Goal: Task Accomplishment & Management: Manage account settings

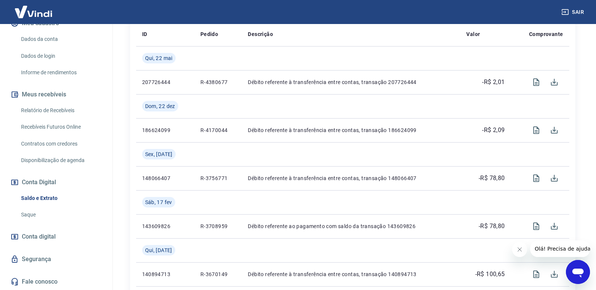
scroll to position [225, 0]
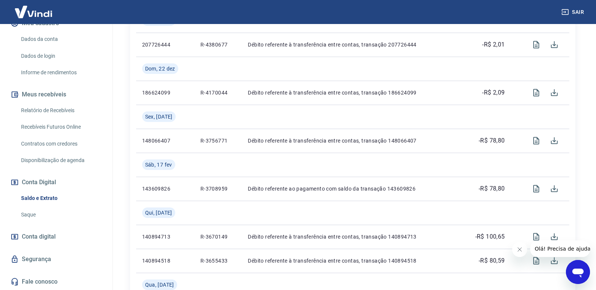
click at [51, 198] on link "Saldo e Extrato" at bounding box center [60, 198] width 85 height 15
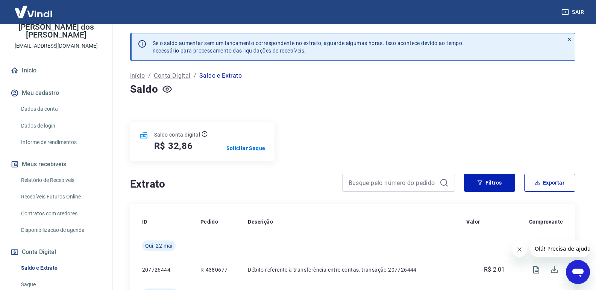
scroll to position [35, 0]
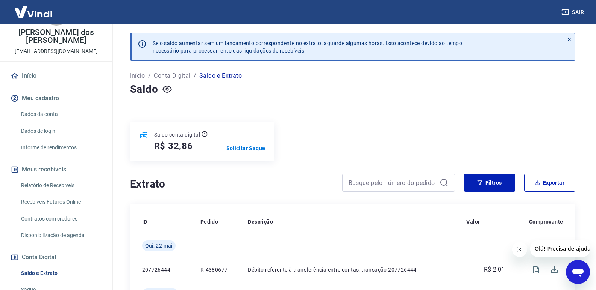
click at [54, 186] on link "Relatório de Recebíveis" at bounding box center [60, 185] width 85 height 15
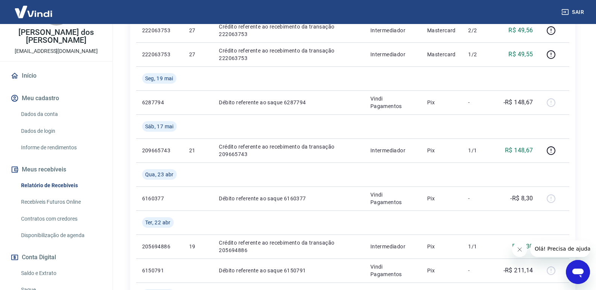
scroll to position [82, 0]
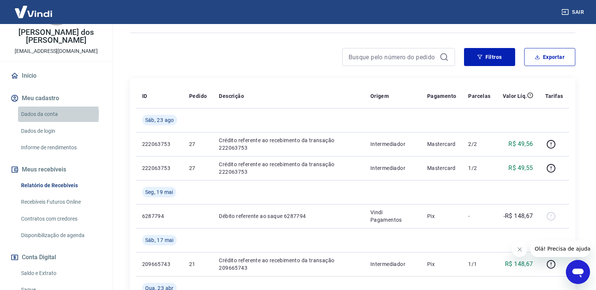
click at [44, 115] on link "Dados da conta" at bounding box center [60, 114] width 85 height 15
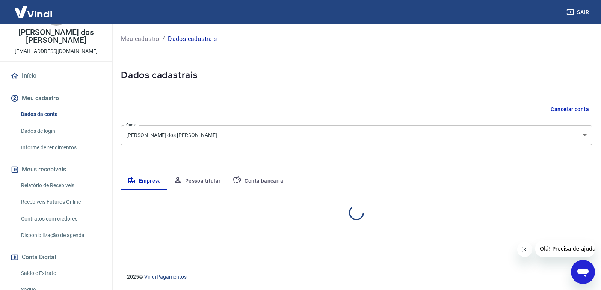
select select "SP"
select select "business"
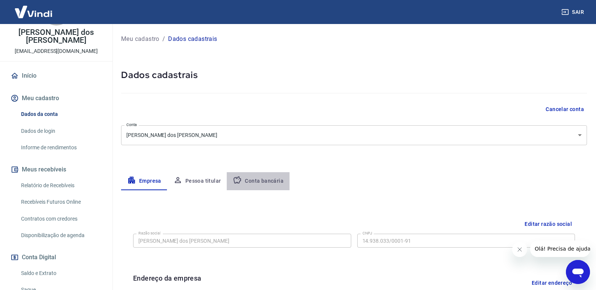
click at [265, 181] on button "Conta bancária" at bounding box center [258, 181] width 63 height 18
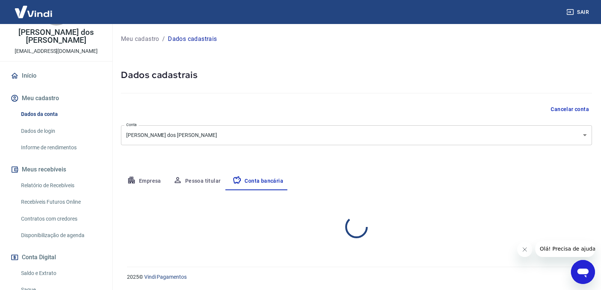
select select "1"
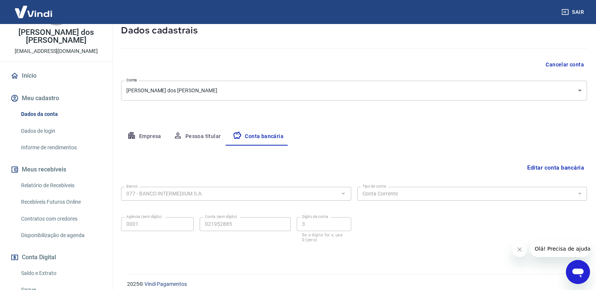
scroll to position [52, 0]
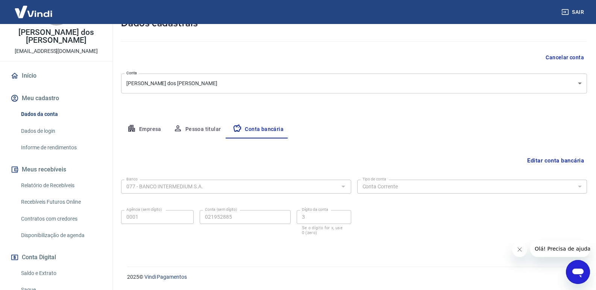
click at [139, 128] on button "Empresa" at bounding box center [144, 130] width 46 height 18
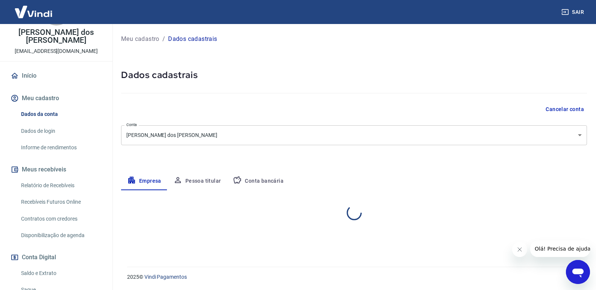
scroll to position [0, 0]
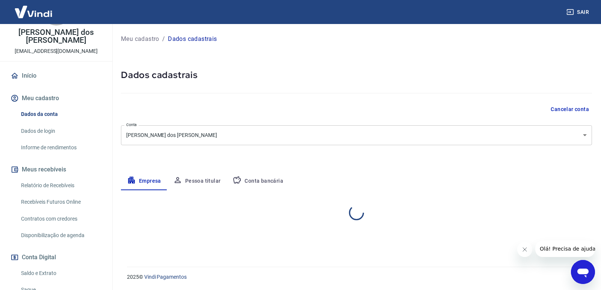
select select "SP"
select select "business"
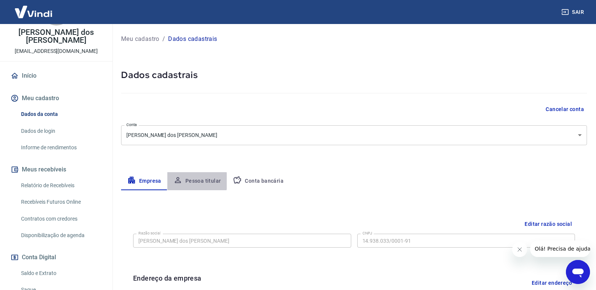
click at [196, 181] on button "Pessoa titular" at bounding box center [197, 181] width 60 height 18
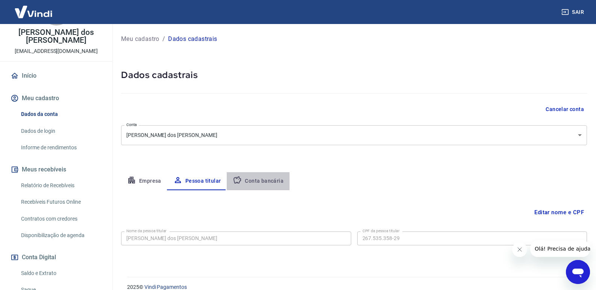
click at [261, 183] on button "Conta bancária" at bounding box center [258, 181] width 63 height 18
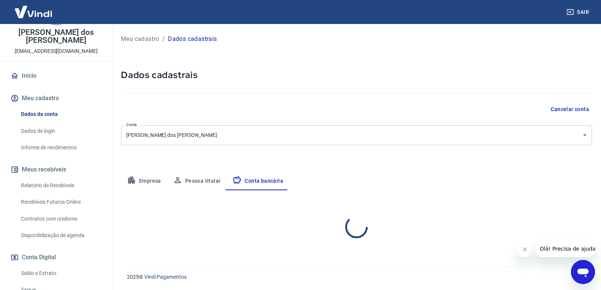
select select "1"
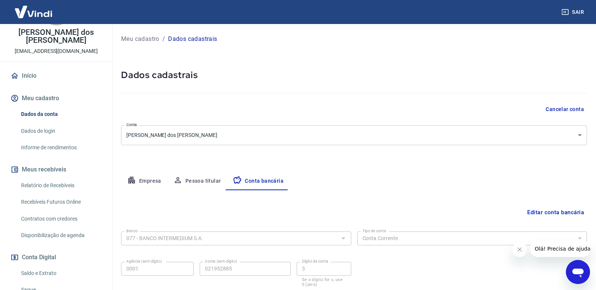
scroll to position [52, 0]
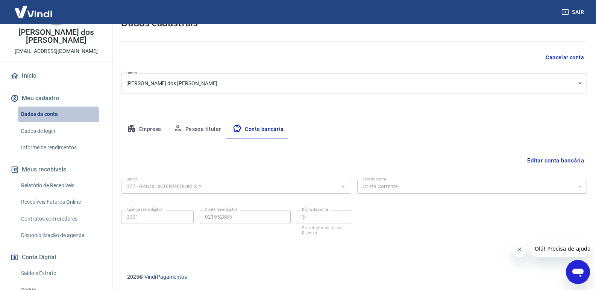
click at [44, 117] on link "Dados da conta" at bounding box center [60, 114] width 85 height 15
click at [53, 133] on link "Dados de login" at bounding box center [60, 131] width 85 height 15
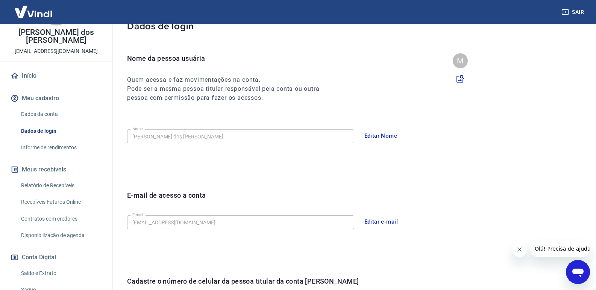
scroll to position [191, 0]
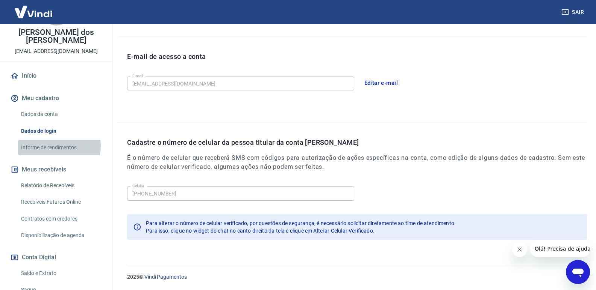
click at [59, 146] on link "Informe de rendimentos" at bounding box center [60, 147] width 85 height 15
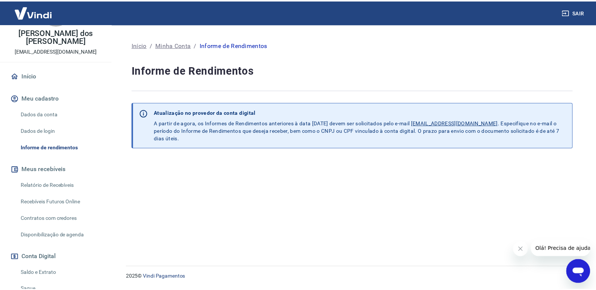
scroll to position [72, 0]
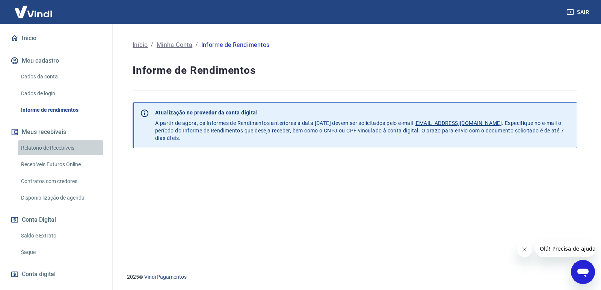
click at [60, 149] on link "Relatório de Recebíveis" at bounding box center [60, 148] width 85 height 15
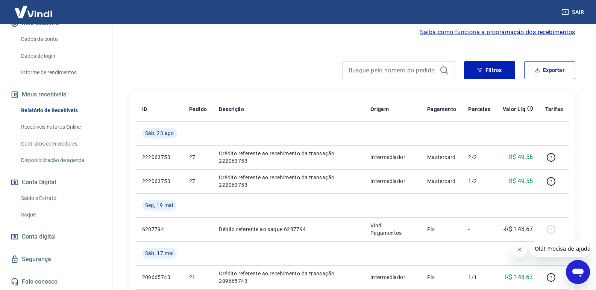
scroll to position [75, 0]
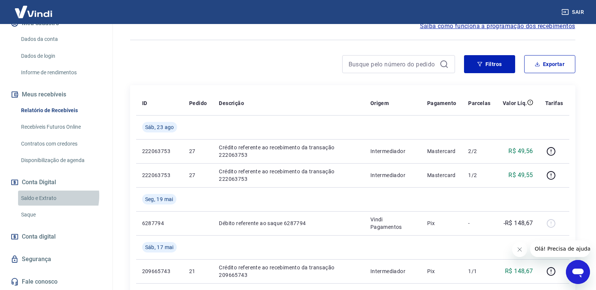
click at [43, 196] on link "Saldo e Extrato" at bounding box center [60, 198] width 85 height 15
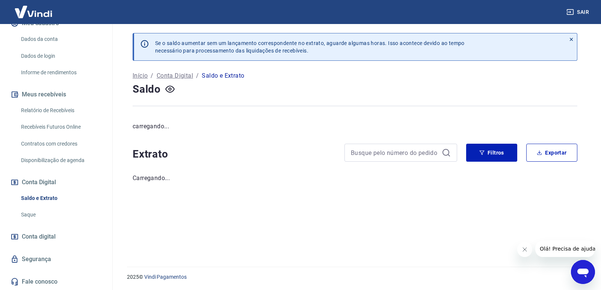
click at [32, 215] on link "Saque" at bounding box center [60, 214] width 85 height 15
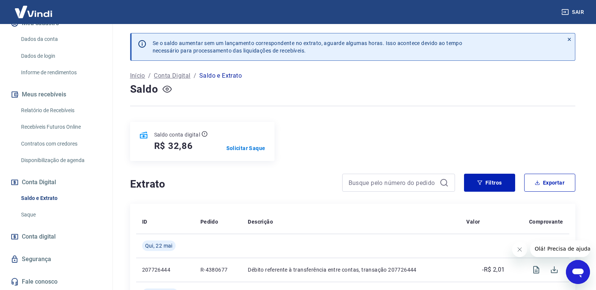
click at [169, 90] on icon "button" at bounding box center [166, 89] width 9 height 9
click at [170, 91] on icon "button" at bounding box center [166, 89] width 9 height 7
click at [233, 79] on p "Saldo e Extrato" at bounding box center [220, 75] width 42 height 9
click at [165, 88] on icon "button" at bounding box center [166, 89] width 9 height 9
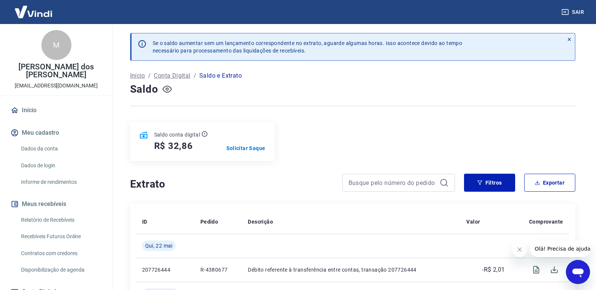
click at [63, 47] on div "M" at bounding box center [56, 45] width 30 height 30
drag, startPoint x: 568, startPoint y: 39, endPoint x: 560, endPoint y: 42, distance: 8.4
click at [561, 42] on div "Se o saldo aumentar sem um lançamento correspondente no extrato, aguarde alguma…" at bounding box center [352, 47] width 445 height 28
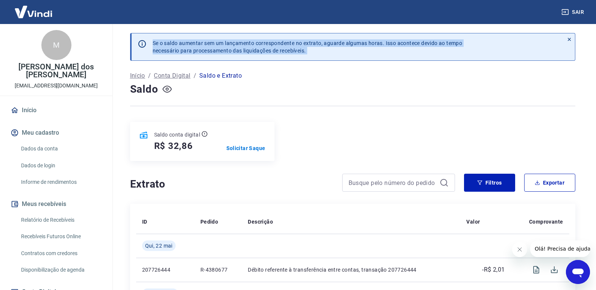
click at [568, 39] on icon at bounding box center [568, 39] width 3 height 3
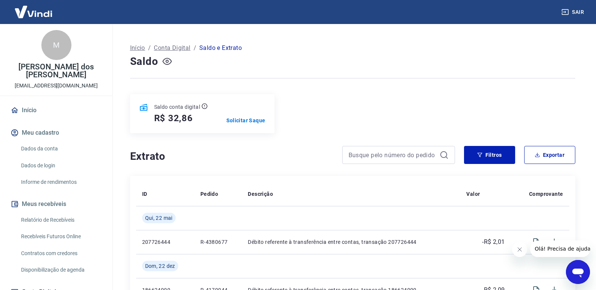
click at [59, 49] on div "M" at bounding box center [56, 45] width 30 height 30
click at [48, 77] on p "[PERSON_NAME]" at bounding box center [56, 71] width 100 height 16
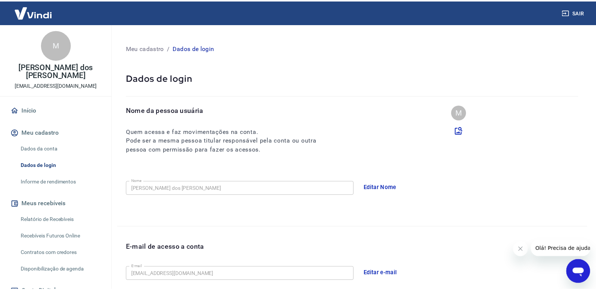
scroll to position [191, 0]
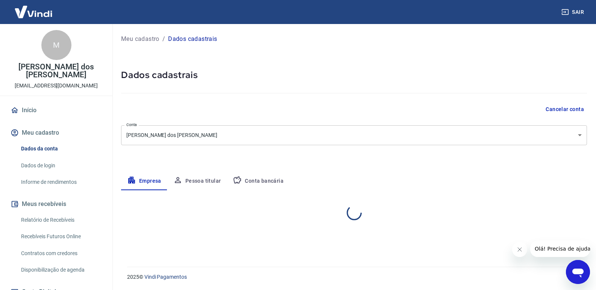
select select "SP"
select select "business"
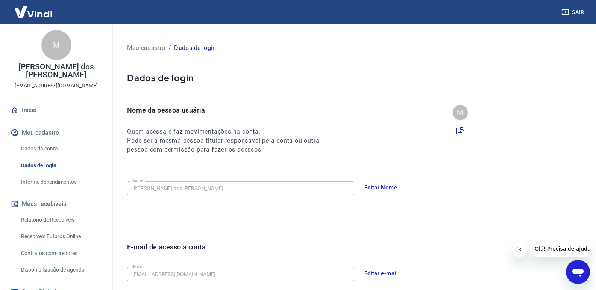
scroll to position [191, 0]
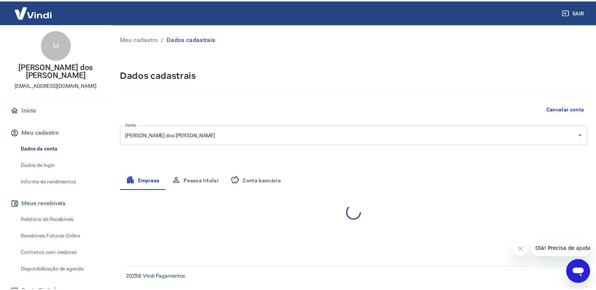
select select "SP"
select select "business"
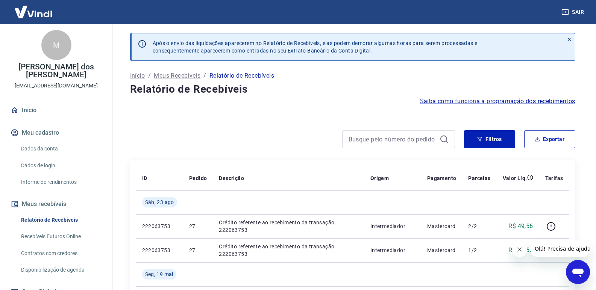
click at [56, 239] on link "Recebíveis Futuros Online" at bounding box center [60, 236] width 85 height 15
click at [41, 147] on link "Dados da conta" at bounding box center [60, 148] width 85 height 15
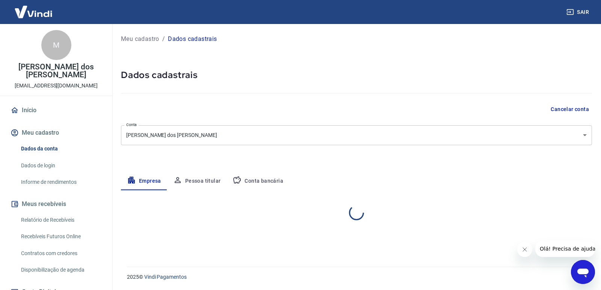
select select "SP"
select select "business"
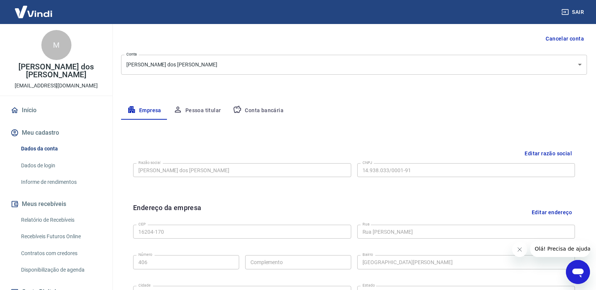
scroll to position [26, 0]
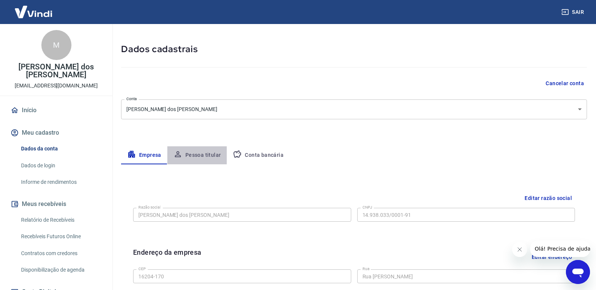
drag, startPoint x: 205, startPoint y: 157, endPoint x: 270, endPoint y: 159, distance: 65.0
click at [205, 157] on button "Pessoa titular" at bounding box center [197, 156] width 60 height 18
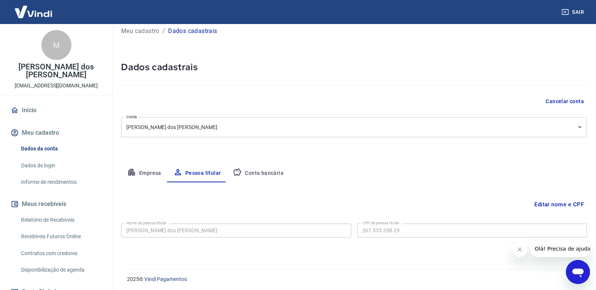
scroll to position [10, 0]
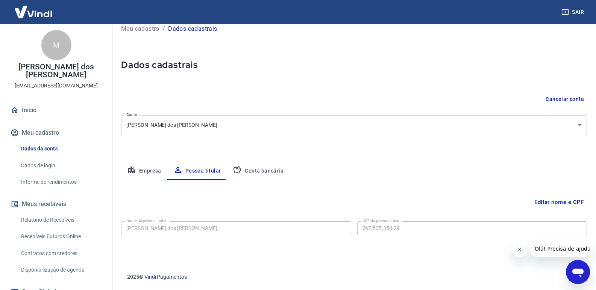
click at [254, 172] on button "Conta bancária" at bounding box center [258, 171] width 63 height 18
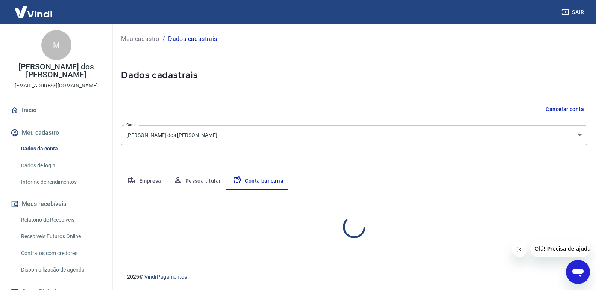
scroll to position [0, 0]
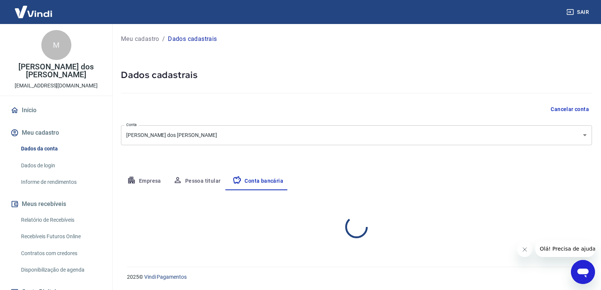
select select "1"
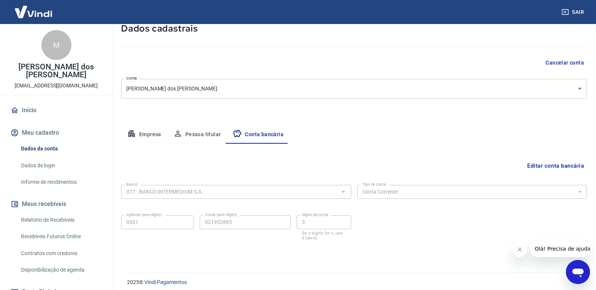
scroll to position [52, 0]
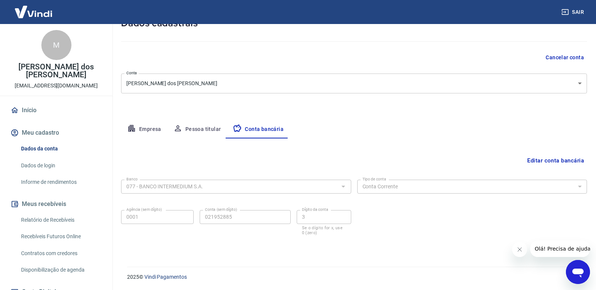
click at [345, 189] on div at bounding box center [343, 186] width 10 height 11
click at [344, 186] on div at bounding box center [343, 186] width 10 height 11
click at [173, 181] on div "077 - BANCO INTERMEDIUM S.A. Banco" at bounding box center [236, 187] width 230 height 14
drag, startPoint x: 173, startPoint y: 181, endPoint x: 186, endPoint y: 178, distance: 12.8
click at [174, 181] on div "077 - BANCO INTERMEDIUM S.A. Banco" at bounding box center [236, 187] width 230 height 14
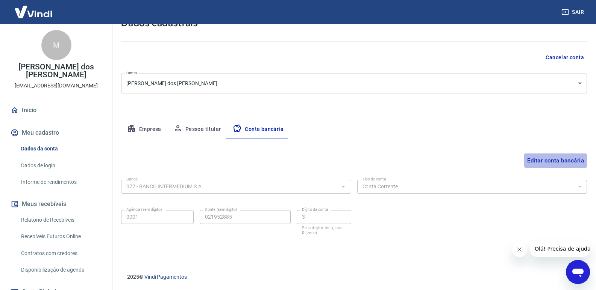
click at [559, 162] on button "Editar conta bancária" at bounding box center [555, 161] width 63 height 14
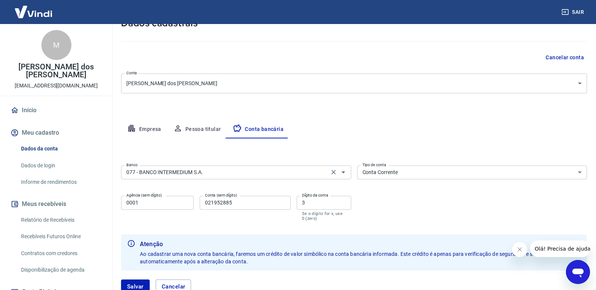
click at [176, 170] on input "077 - BANCO INTERMEDIUM S.A." at bounding box center [224, 172] width 203 height 9
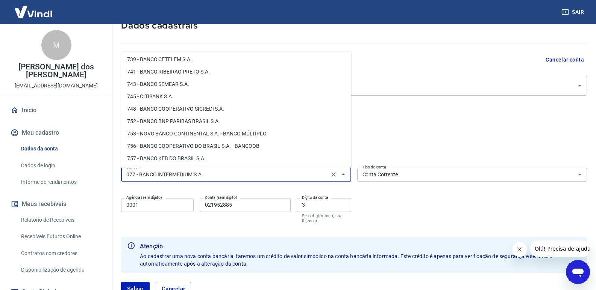
scroll to position [31, 0]
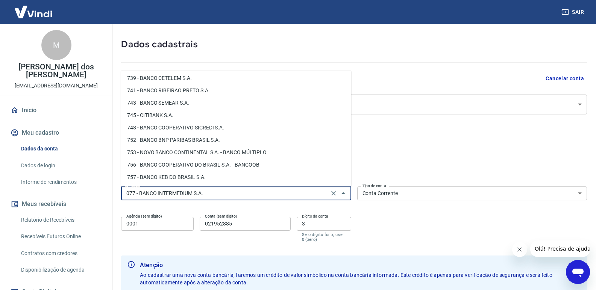
drag, startPoint x: 231, startPoint y: 198, endPoint x: 129, endPoint y: 198, distance: 101.4
click at [129, 198] on input "077 - BANCO INTERMEDIUM S.A." at bounding box center [224, 193] width 203 height 9
click at [229, 193] on input "077 - BANCO INTERMEDIUM S.A." at bounding box center [224, 193] width 203 height 9
drag, startPoint x: 229, startPoint y: 193, endPoint x: 117, endPoint y: 194, distance: 112.0
click at [117, 194] on div "Meu cadastro / Dados cadastrais Dados cadastrais Cancelar conta Conta Mônica Go…" at bounding box center [354, 163] width 484 height 340
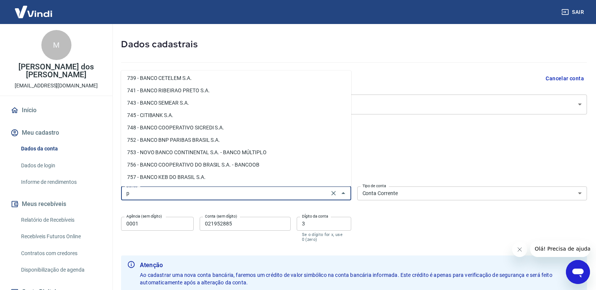
scroll to position [0, 0]
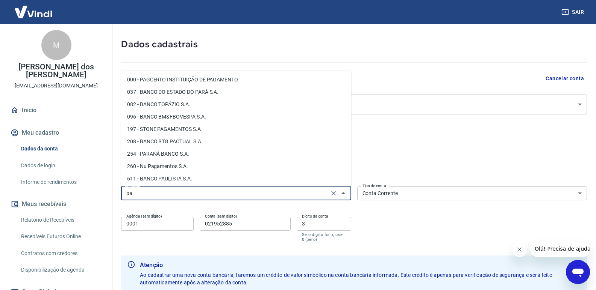
type input "p"
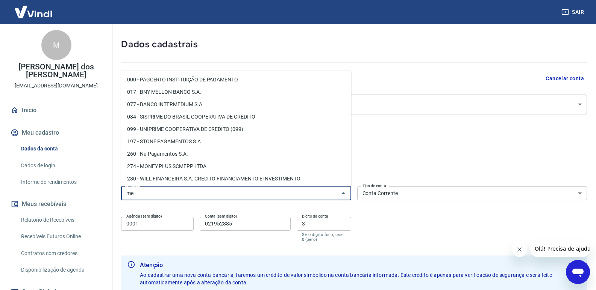
type input "m"
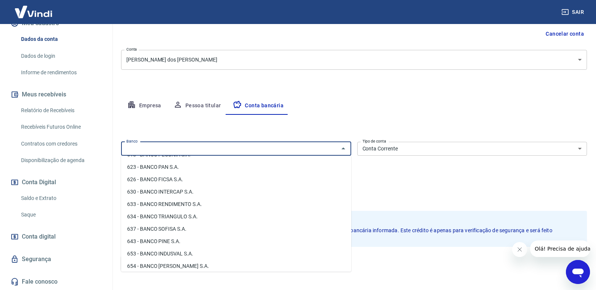
scroll to position [106, 0]
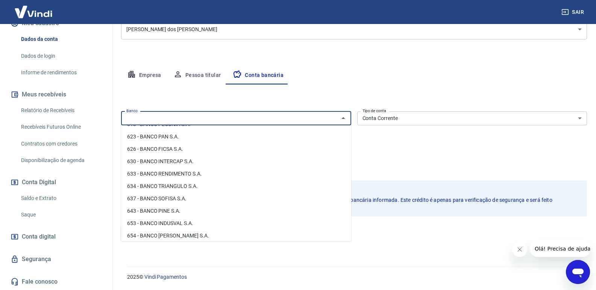
click at [33, 197] on link "Saldo e Extrato" at bounding box center [60, 198] width 85 height 15
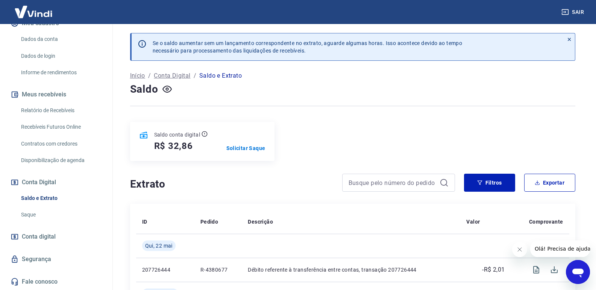
click at [75, 128] on link "Recebíveis Futuros Online" at bounding box center [60, 126] width 85 height 15
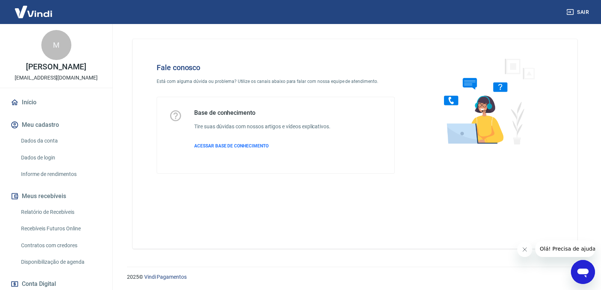
click at [580, 272] on icon "Abrir janela de mensagens" at bounding box center [582, 273] width 11 height 9
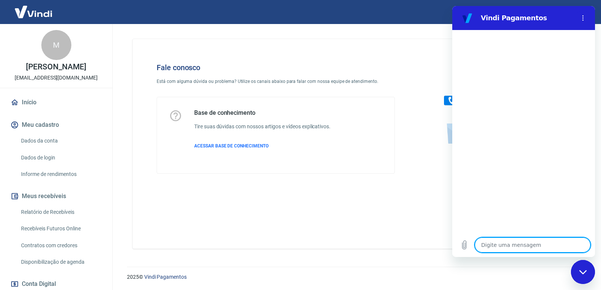
type textarea "O"
type textarea "x"
type textarea "OL"
type textarea "x"
type textarea "OLÁ"
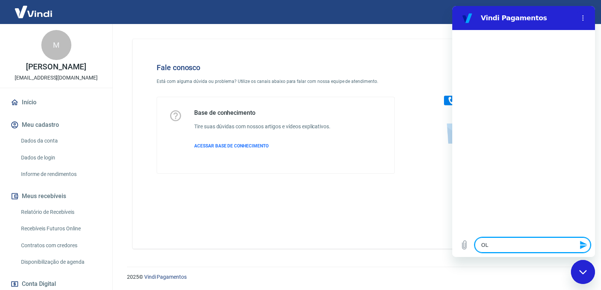
type textarea "x"
type textarea "OLÁ,"
type textarea "x"
type textarea "OLÁ,"
type textarea "x"
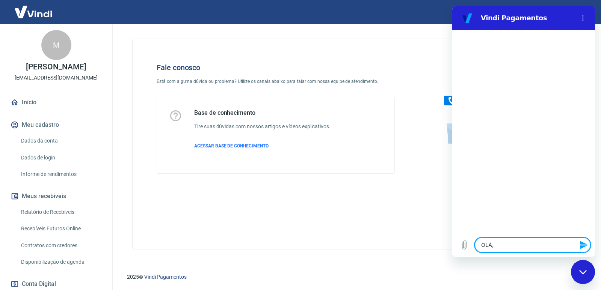
type textarea "OLÁ, Q"
type textarea "x"
type textarea "OLÁ, QU"
type textarea "x"
type textarea "OLÁ, QUE"
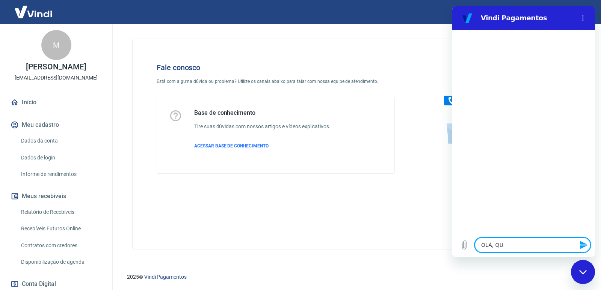
type textarea "x"
type textarea "OLÁ, QUER"
type textarea "x"
type textarea "OLÁ, QUERO"
type textarea "x"
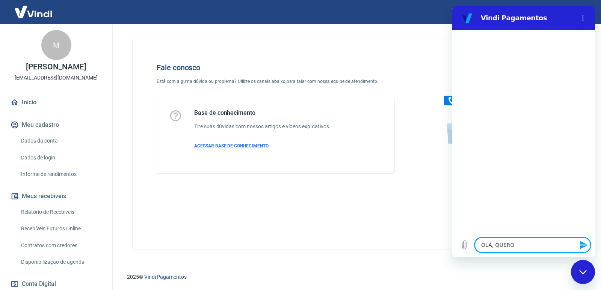
type textarea "OLÁ, QUER"
type textarea "x"
type textarea "OLÁ, QUE"
type textarea "x"
type textarea "OLÁ, QU"
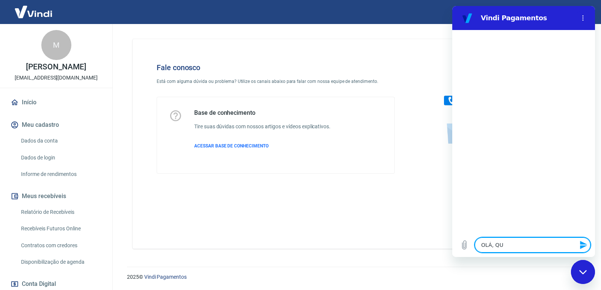
type textarea "x"
type textarea "OLÁ,"
type textarea "x"
type textarea "OLÁ,"
type textarea "x"
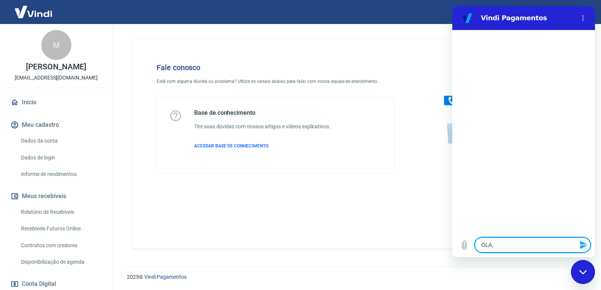
type textarea "OLÁ"
type textarea "x"
type textarea "OL"
type textarea "x"
type textarea "O"
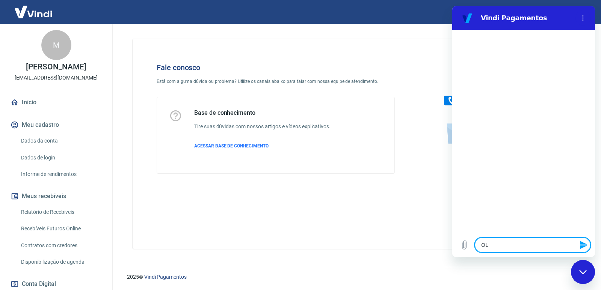
type textarea "x"
type textarea "Ol"
type textarea "x"
type textarea "OlÁ"
type textarea "x"
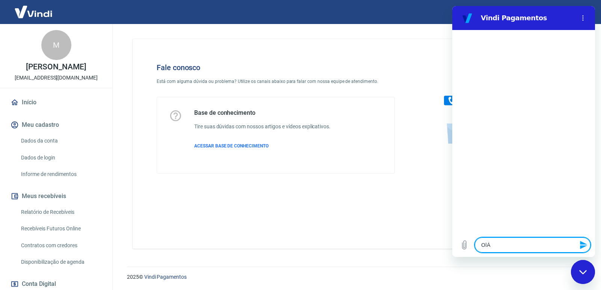
type textarea "Ol"
type textarea "x"
type textarea "Olá"
type textarea "x"
type textarea "Olá"
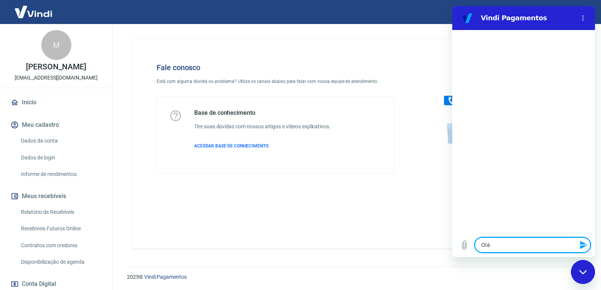
type textarea "x"
type textarea "Olá ,"
type textarea "x"
type textarea "Olá"
type textarea "x"
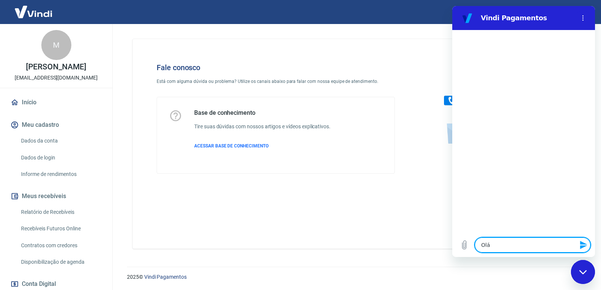
type textarea "Olá"
type textarea "x"
type textarea "Olá,"
type textarea "x"
type textarea "Olá,"
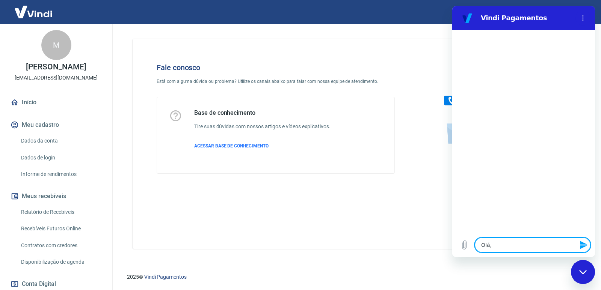
type textarea "x"
type textarea "Olá, q"
type textarea "x"
type textarea "Olá, qu"
type textarea "x"
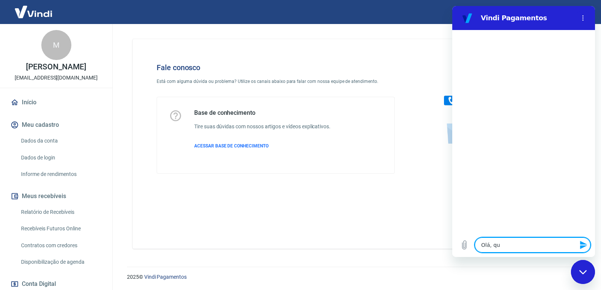
type textarea "Olá, que"
type textarea "x"
type textarea "Olá, quer"
type textarea "x"
type textarea "Olá, quero"
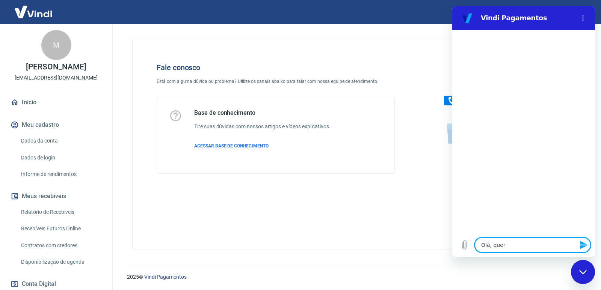
type textarea "x"
type textarea "Olá, quero"
type textarea "x"
type textarea "Olá, quero t"
type textarea "x"
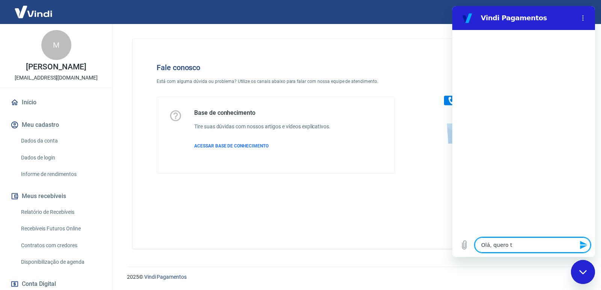
type textarea "Olá, quero tr"
type textarea "x"
type textarea "Olá, quero tra"
type textarea "x"
type textarea "Olá, quero tran"
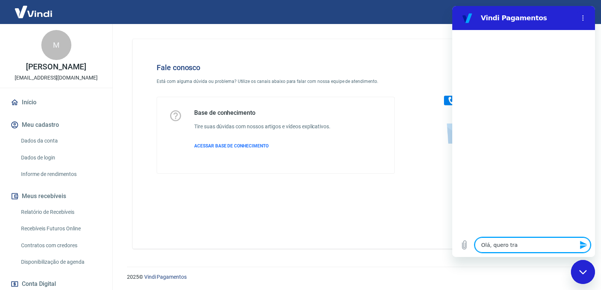
type textarea "x"
type textarea "Olá, quero trans"
type textarea "x"
type textarea "Olá, quero transf"
type textarea "x"
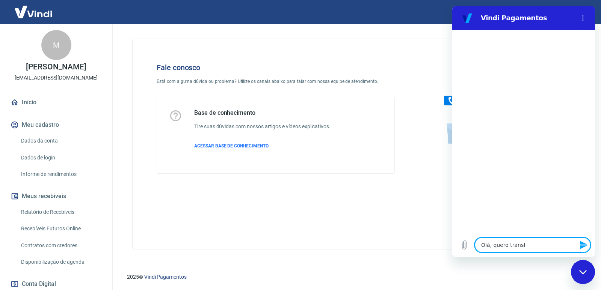
type textarea "Olá, quero transfe"
type textarea "x"
type textarea "Olá, quero transfer"
type textarea "x"
type textarea "Olá, quero transferi"
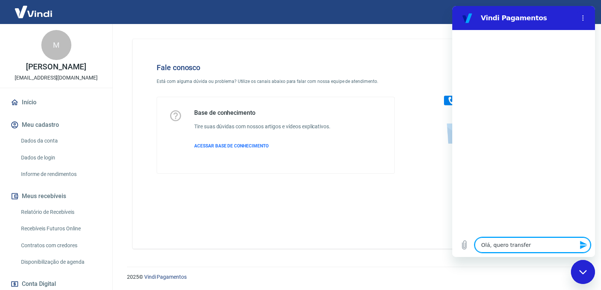
type textarea "x"
type textarea "Olá, quero transferir"
type textarea "x"
type textarea "Olá, quero transferir"
type textarea "x"
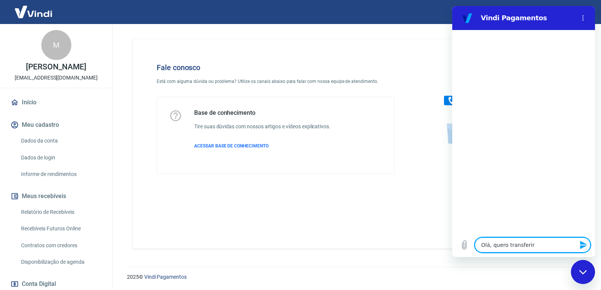
type textarea "Olá, quero transferir o"
type textarea "x"
type textarea "Olá, quero transferir o"
type textarea "x"
type textarea "Olá, quero transferir o m"
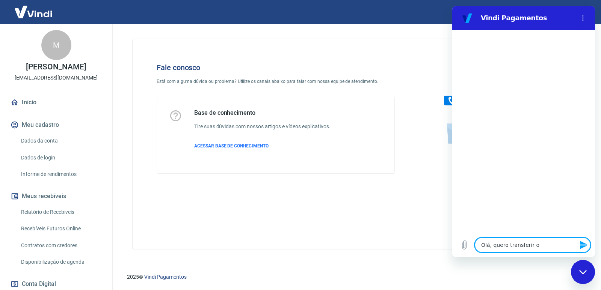
type textarea "x"
type textarea "Olá, quero transferir o me"
type textarea "x"
type textarea "Olá, quero transferir o meu"
type textarea "x"
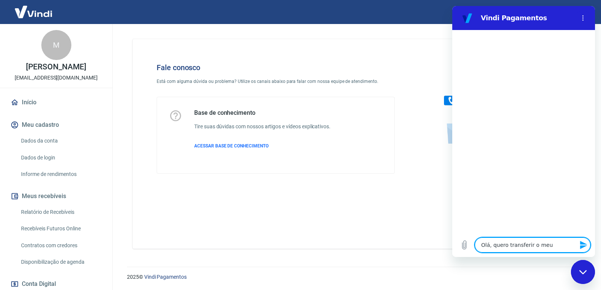
type textarea "Olá, quero transferir o meu"
type textarea "x"
type textarea "Olá, quero transferir o meu s"
type textarea "x"
type textarea "Olá, quero transferir o meu sl"
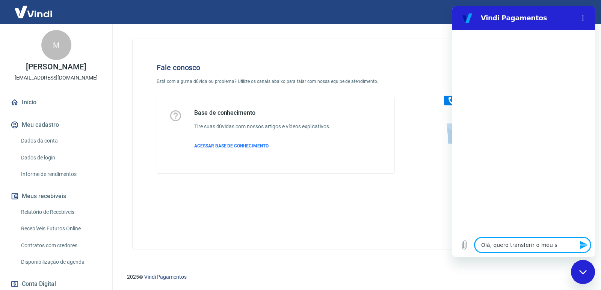
type textarea "x"
type textarea "Olá, quero transferir o meu sla"
type textarea "x"
type textarea "Olá, quero transferir o meu slad"
type textarea "x"
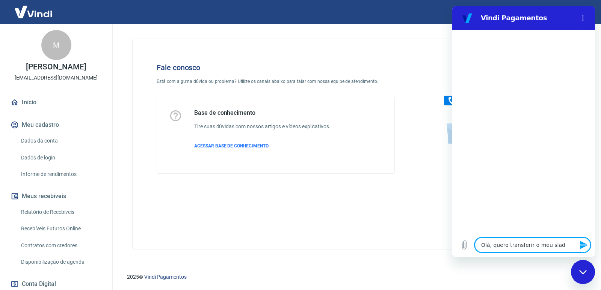
type textarea "Olá, quero transferir o meu slado"
type textarea "x"
type textarea "Olá, quero transferir o meu slado"
type textarea "x"
type textarea "Olá, quero transferir o meu slado"
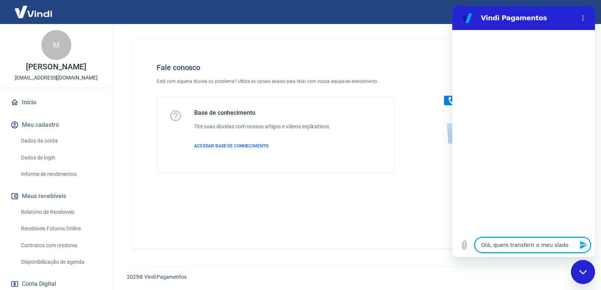
type textarea "x"
type textarea "Olá, quero transferir o meu slad"
type textarea "x"
type textarea "Olá, quero transferir o meu sla"
type textarea "x"
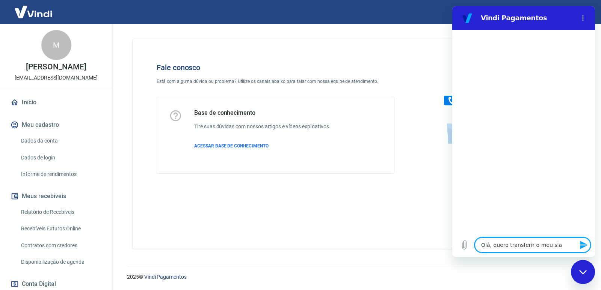
type textarea "Olá, quero transferir o meu sl"
type textarea "x"
type textarea "Olá, quero transferir o meu s"
type textarea "x"
type textarea "Olá, quero transferir o meu sa"
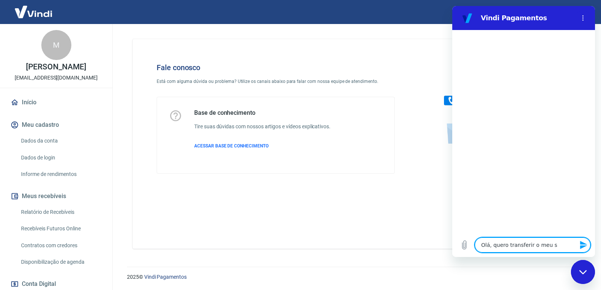
type textarea "x"
type textarea "Olá, quero transferir o meu sal"
type textarea "x"
type textarea "Olá, quero transferir o meu sald"
type textarea "x"
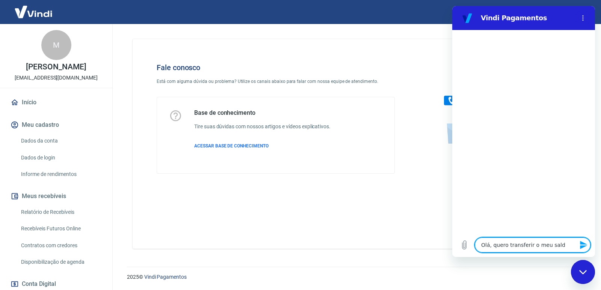
type textarea "Olá, quero transferir o meu saldo"
type textarea "x"
type textarea "Olá, quero transferir o meu saldo"
type textarea "x"
type textarea "Olá, quero transferir o meu saldo p"
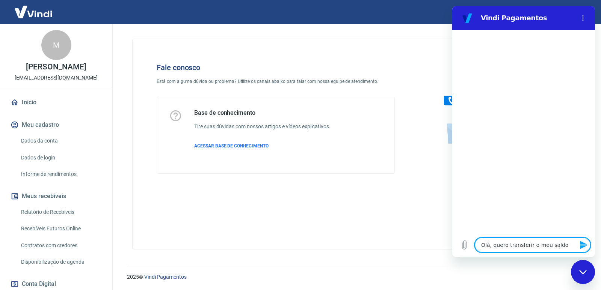
type textarea "x"
type textarea "Olá, quero transferir o meu saldo pa"
type textarea "x"
type textarea "Olá, quero transferir o meu saldo par"
type textarea "x"
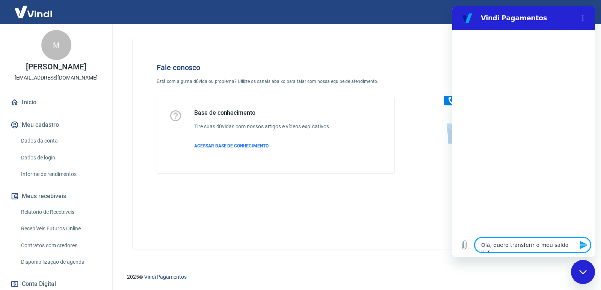
type textarea "Olá, quero transferir o meu saldo para"
type textarea "x"
type textarea "Olá, quero transferir o meu saldo para"
type textarea "x"
type textarea "Olá, quero transferir o meu saldo para o"
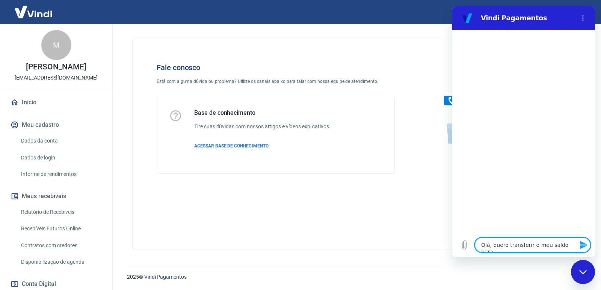
type textarea "x"
type textarea "Olá, quero transferir o meu saldo para ou"
type textarea "x"
type textarea "Olá, quero transferir o meu saldo para out"
type textarea "x"
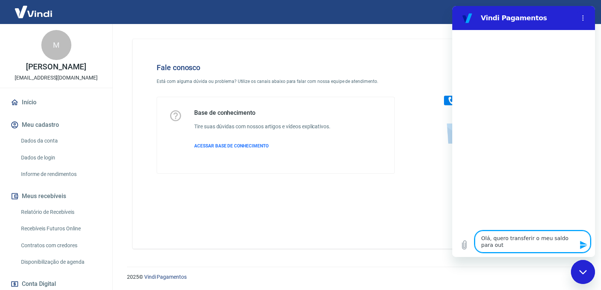
type textarea "Olá, quero transferir o meu saldo para outr"
type textarea "x"
type textarea "Olá, quero transferir o meu saldo para outro"
type textarea "x"
type textarea "Olá, quero transferir o meu saldo para outro"
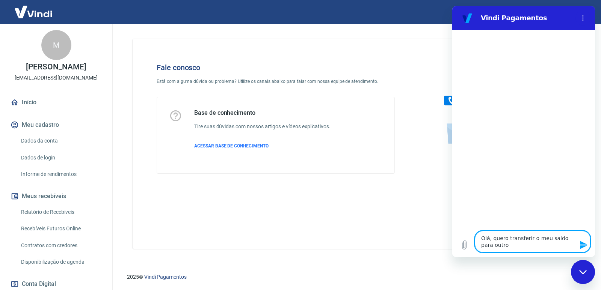
type textarea "x"
type textarea "Olá, quero transferir o meu saldo para outro b"
type textarea "x"
type textarea "Olá, quero transferir o meu saldo para outro ba"
type textarea "x"
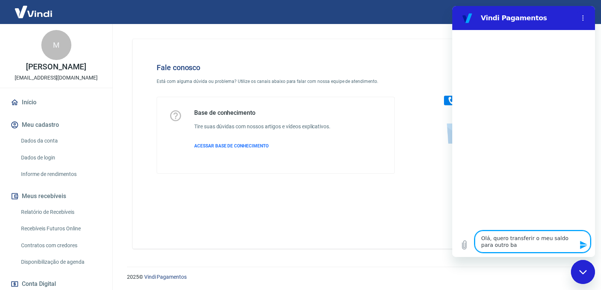
type textarea "Olá, quero transferir o meu saldo para outro ban"
type textarea "x"
type textarea "Olá, quero transferir o meu saldo para outro banc"
type textarea "x"
type textarea "Olá, quero transferir o meu saldo para outro banco"
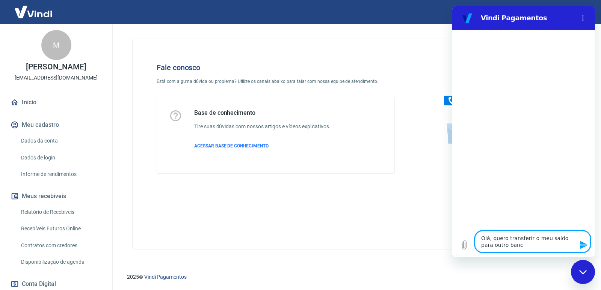
type textarea "x"
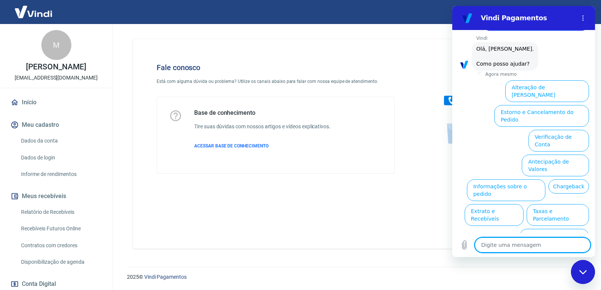
scroll to position [37, 0]
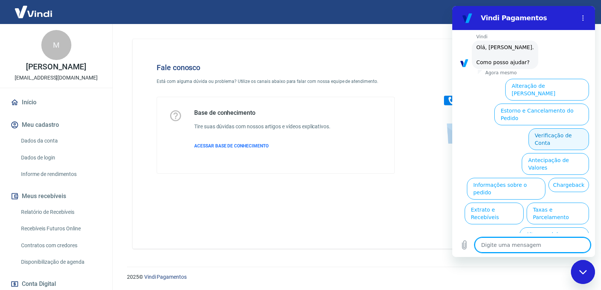
click at [552, 128] on button "Verificação de Conta" at bounding box center [559, 139] width 60 height 22
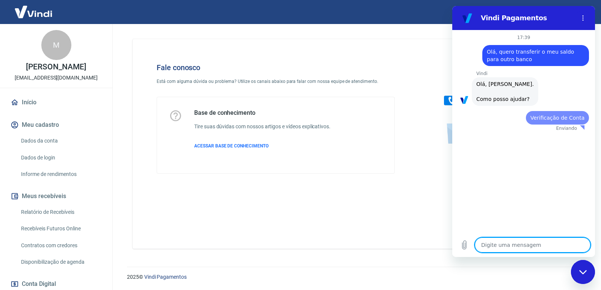
scroll to position [0, 0]
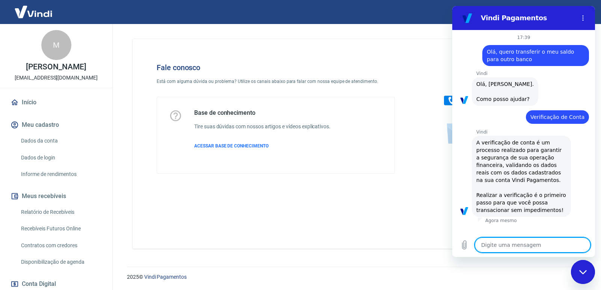
drag, startPoint x: 486, startPoint y: 239, endPoint x: 555, endPoint y: 248, distance: 69.3
click at [486, 240] on textarea at bounding box center [533, 245] width 116 height 15
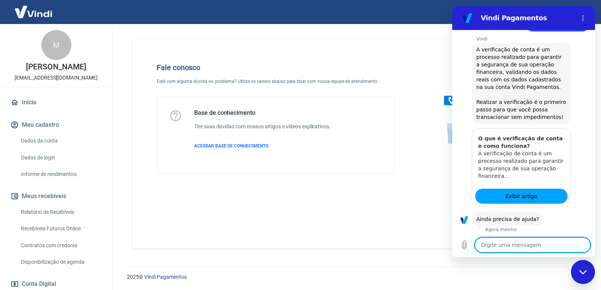
scroll to position [111, 0]
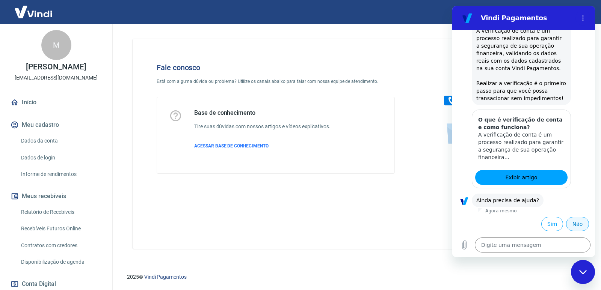
click at [577, 224] on button "Não" at bounding box center [577, 224] width 23 height 14
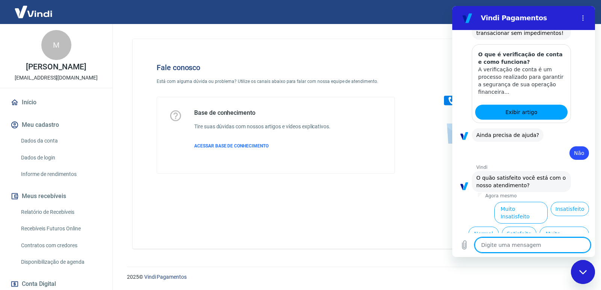
scroll to position [179, 0]
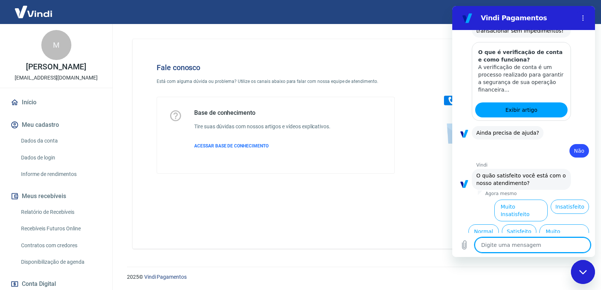
click at [485, 245] on textarea at bounding box center [533, 245] width 116 height 15
click at [512, 225] on button "Satisfeito" at bounding box center [519, 232] width 35 height 14
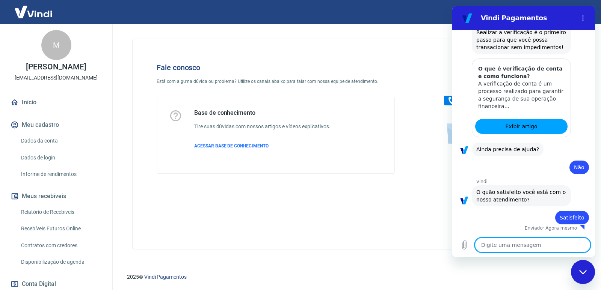
type textarea "x"
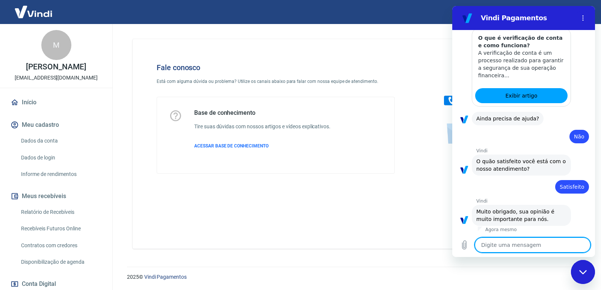
scroll to position [195, 0]
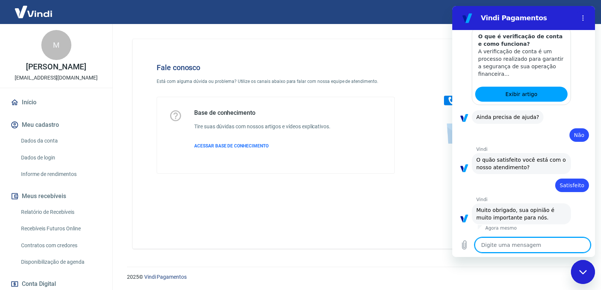
type textarea "t"
type textarea "x"
type textarea "tr"
type textarea "x"
type textarea "tra"
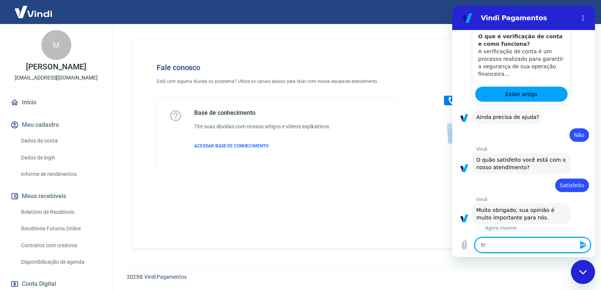
type textarea "x"
type textarea "tran"
type textarea "x"
type textarea "trans"
type textarea "x"
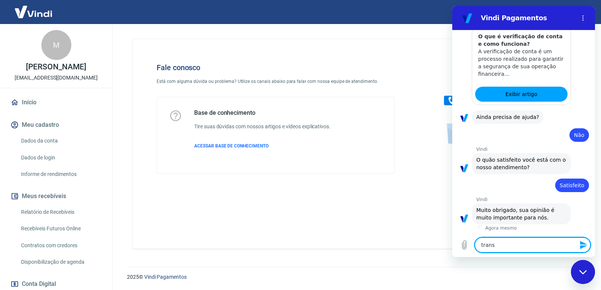
type textarea "transf"
type textarea "x"
type textarea "transfe"
type textarea "x"
type textarea "transfer"
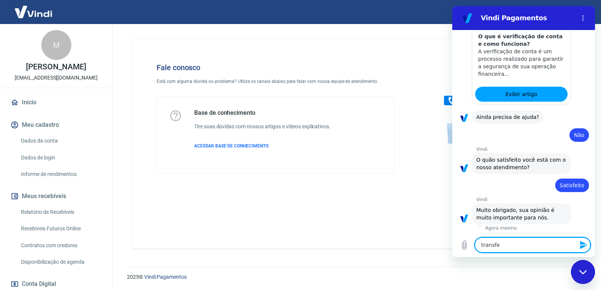
type textarea "x"
type textarea "transfere"
type textarea "x"
type textarea "transferen"
type textarea "x"
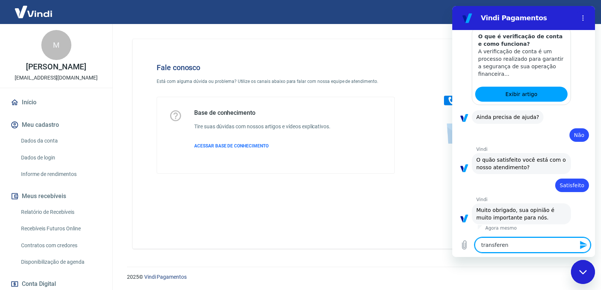
type textarea "transferenc"
type textarea "x"
type textarea "transferenci"
type textarea "x"
type textarea "transferencia"
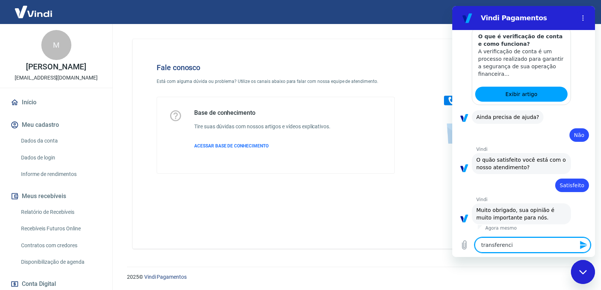
type textarea "x"
type textarea "transferencias"
type textarea "x"
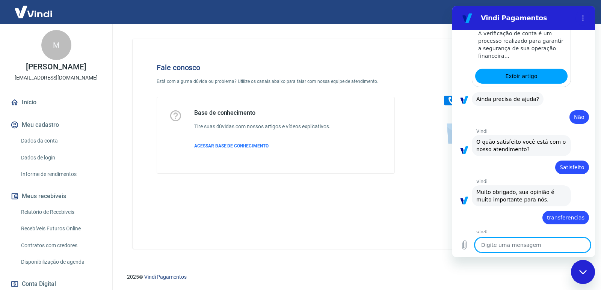
type textarea "x"
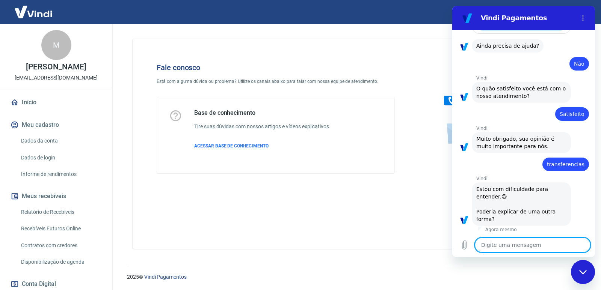
scroll to position [268, 0]
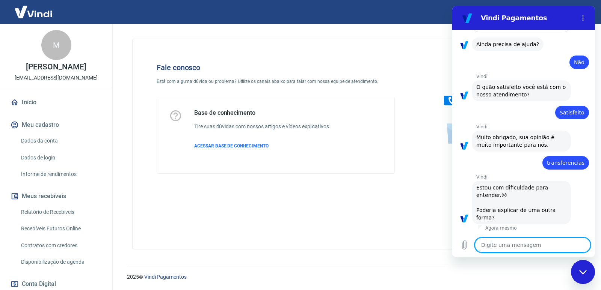
type textarea "q"
type textarea "x"
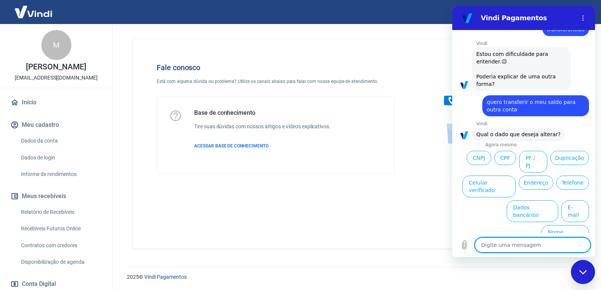
scroll to position [404, 0]
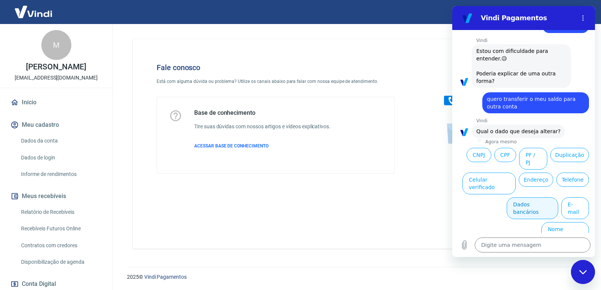
click at [518, 207] on button "Dados bancários" at bounding box center [532, 209] width 51 height 22
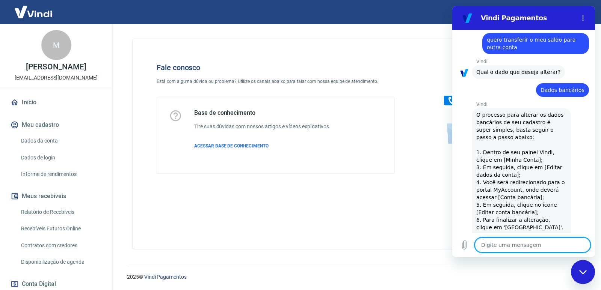
scroll to position [445, 0]
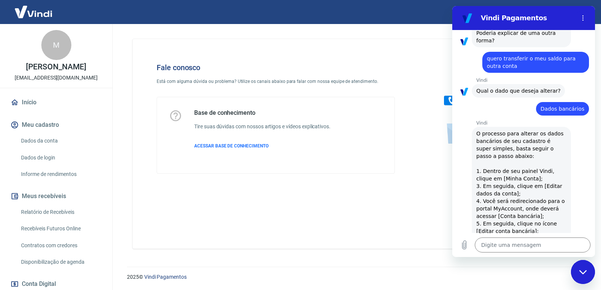
click at [12, 106] on icon at bounding box center [14, 103] width 7 height 6
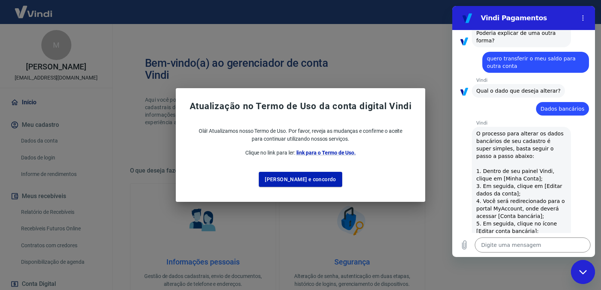
click at [422, 246] on div "Atualização no Termo de Uso da conta digital Vindi Olá! Atualizamos nosso Termo…" at bounding box center [300, 145] width 601 height 290
click at [329, 32] on div "Atualização no Termo de Uso da conta digital Vindi Olá! Atualizamos nosso Termo…" at bounding box center [300, 145] width 601 height 290
click at [333, 154] on span "link para o Termo de Uso." at bounding box center [326, 153] width 60 height 6
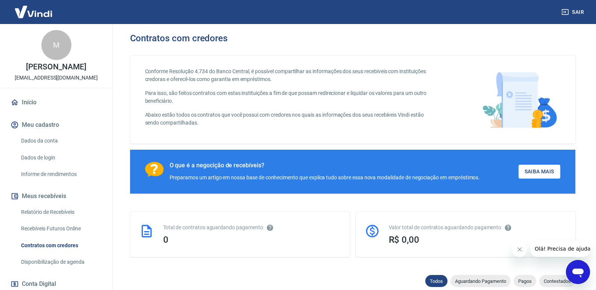
click at [91, 50] on div "M Mônica Gonçalves dos Santos espacomonica@hotmail.com" at bounding box center [56, 56] width 112 height 64
click at [53, 219] on link "Relatório de Recebíveis" at bounding box center [60, 212] width 85 height 15
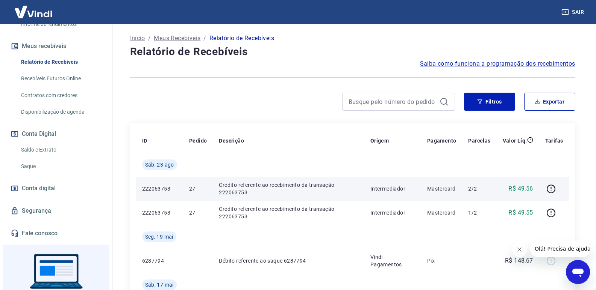
scroll to position [75, 0]
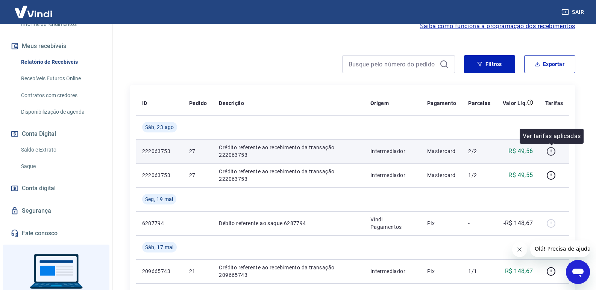
click at [554, 148] on icon "button" at bounding box center [550, 151] width 9 height 9
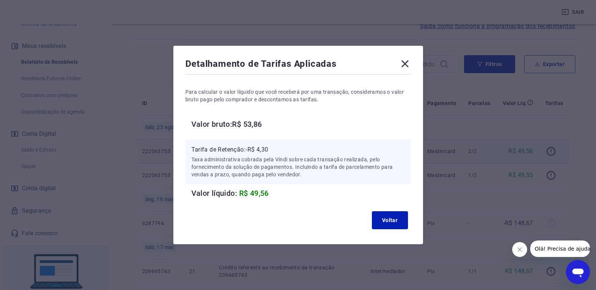
click at [411, 63] on icon at bounding box center [405, 64] width 12 height 12
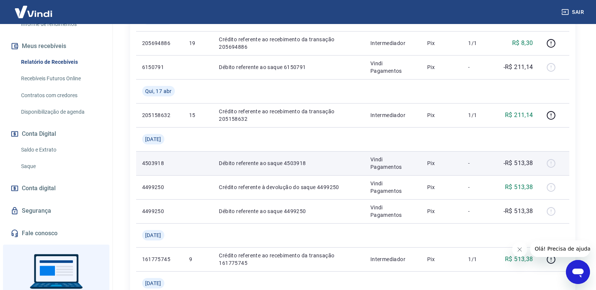
scroll to position [413, 0]
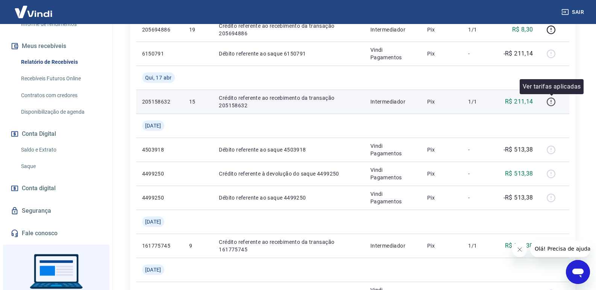
click at [549, 101] on icon "button" at bounding box center [550, 101] width 9 height 9
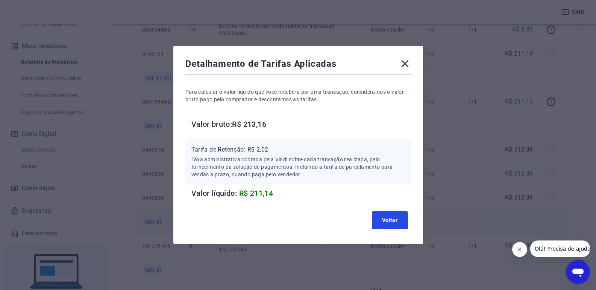
click at [385, 219] on button "Voltar" at bounding box center [390, 221] width 36 height 18
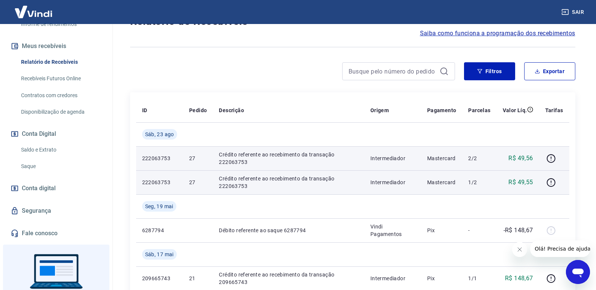
scroll to position [38, 0]
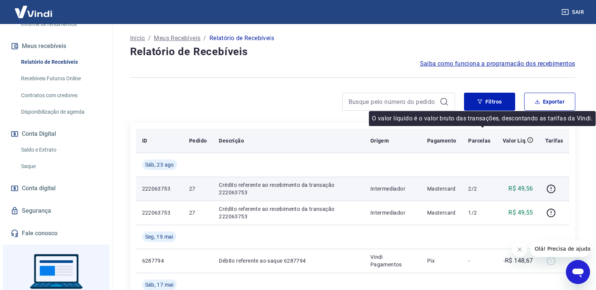
click at [531, 141] on icon at bounding box center [530, 140] width 6 height 6
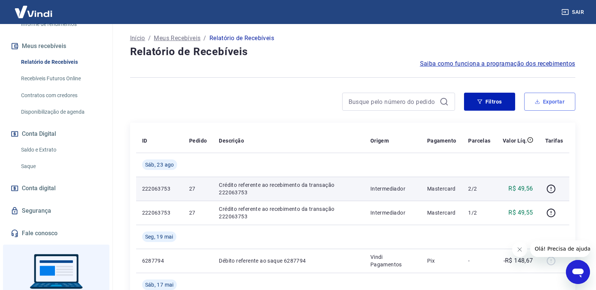
click at [537, 102] on icon "button" at bounding box center [537, 101] width 0 height 3
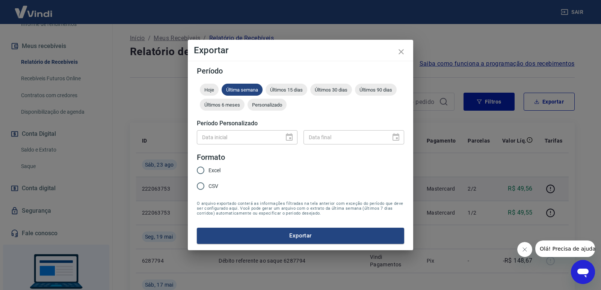
click at [463, 43] on div "Exportar Período Hoje Última semana Últimos 15 dias Últimos 30 dias Últimos 90 …" at bounding box center [300, 145] width 601 height 290
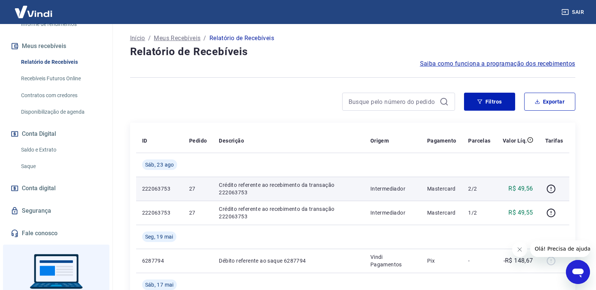
click at [171, 39] on p "Meus Recebíveis" at bounding box center [177, 38] width 47 height 9
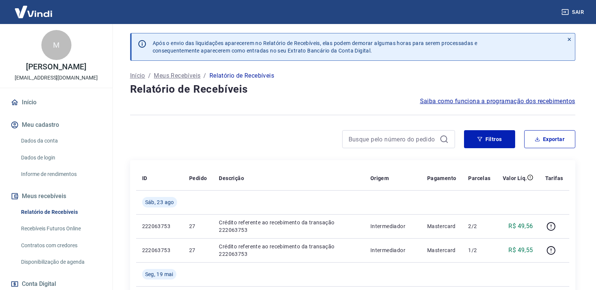
click at [514, 102] on span "Saiba como funciona a programação dos recebimentos" at bounding box center [497, 101] width 155 height 9
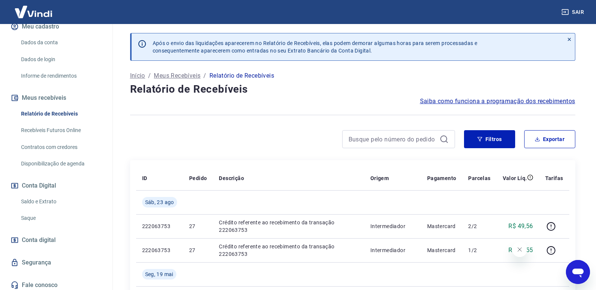
scroll to position [113, 0]
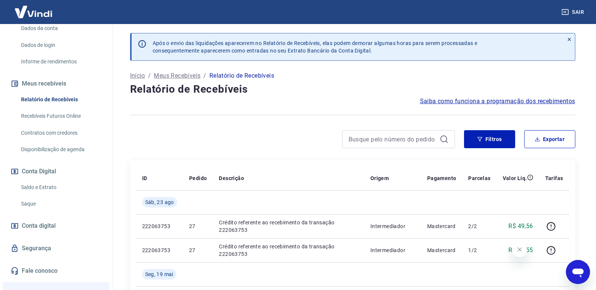
click at [50, 107] on link "Relatório de Recebíveis" at bounding box center [60, 99] width 85 height 15
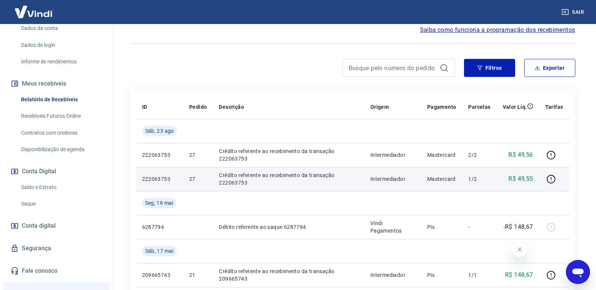
scroll to position [75, 0]
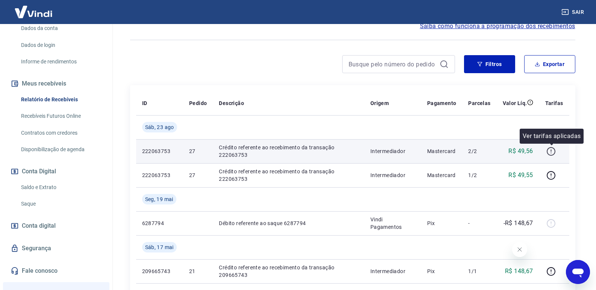
click at [553, 152] on icon "button" at bounding box center [550, 151] width 9 height 9
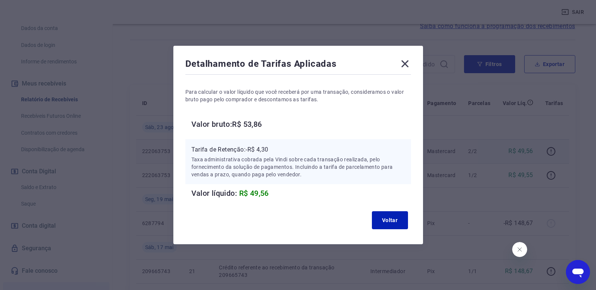
click at [411, 67] on icon at bounding box center [405, 64] width 12 height 12
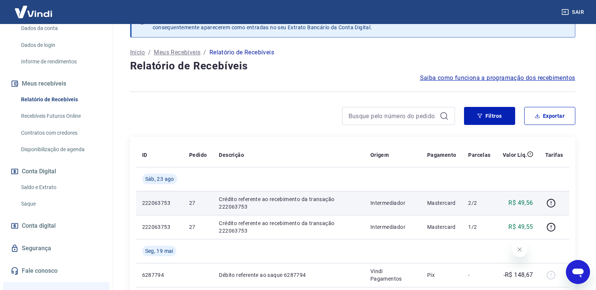
scroll to position [0, 0]
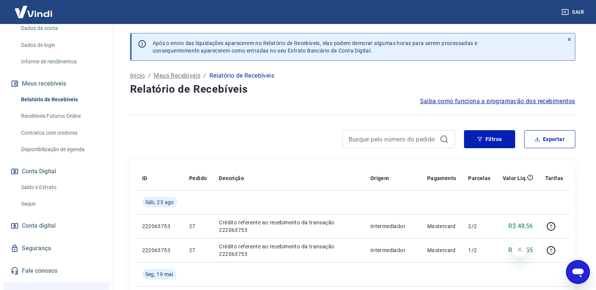
click at [490, 104] on span "Saiba como funciona a programação dos recebimentos" at bounding box center [497, 101] width 155 height 9
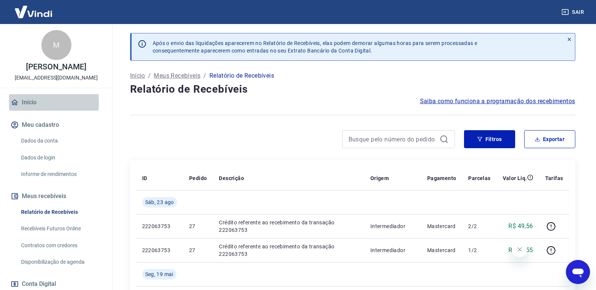
click at [29, 111] on link "Início" at bounding box center [56, 102] width 94 height 17
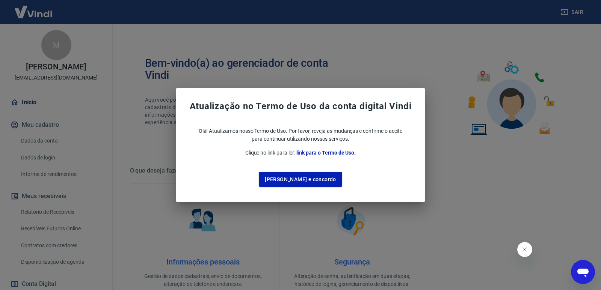
click at [463, 169] on div "Atualização no Termo de Uso da conta digital Vindi Olá! Atualizamos nosso Termo…" at bounding box center [300, 145] width 601 height 290
click at [463, 170] on div "Atualização no Termo de Uso da conta digital Vindi Olá! Atualizamos nosso Termo…" at bounding box center [300, 145] width 601 height 290
click at [465, 166] on div "Atualização no Termo de Uso da conta digital Vindi Olá! Atualizamos nosso Termo…" at bounding box center [300, 145] width 601 height 290
click at [466, 166] on div "Atualização no Termo de Uso da conta digital Vindi Olá! Atualizamos nosso Termo…" at bounding box center [300, 145] width 601 height 290
click at [465, 163] on div "Atualização no Termo de Uso da conta digital Vindi Olá! Atualizamos nosso Termo…" at bounding box center [300, 145] width 601 height 290
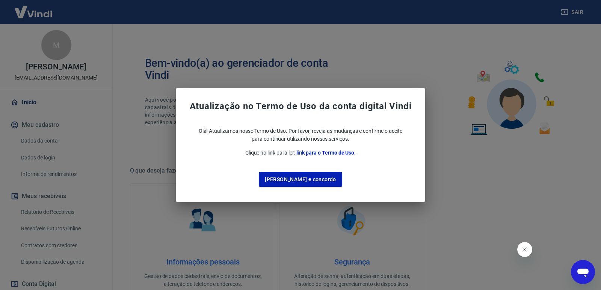
click at [49, 152] on div "Atualização no Termo de Uso da conta digital Vindi Olá! Atualizamos nosso Termo…" at bounding box center [300, 145] width 601 height 290
click at [44, 168] on div "Atualização no Termo de Uso da conta digital Vindi Olá! Atualizamos nosso Termo…" at bounding box center [300, 145] width 601 height 290
click at [479, 182] on div "Atualização no Termo de Uso da conta digital Vindi Olá! Atualizamos nosso Termo…" at bounding box center [300, 145] width 601 height 290
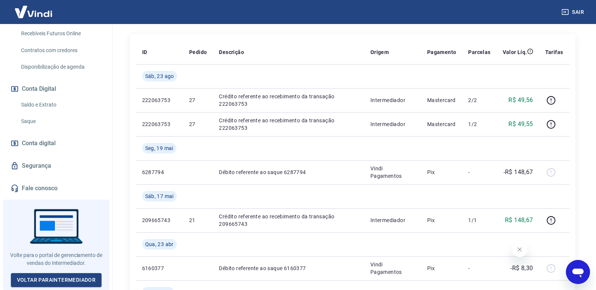
scroll to position [150, 0]
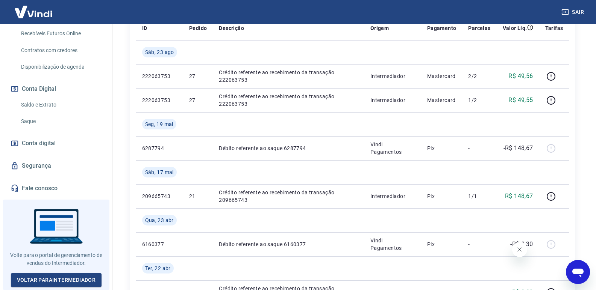
click at [38, 193] on link "Fale conosco" at bounding box center [56, 188] width 94 height 17
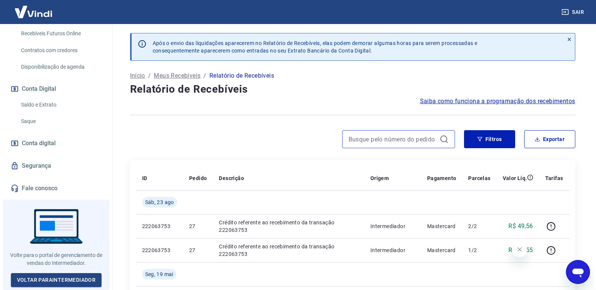
click at [366, 137] on input at bounding box center [392, 139] width 88 height 11
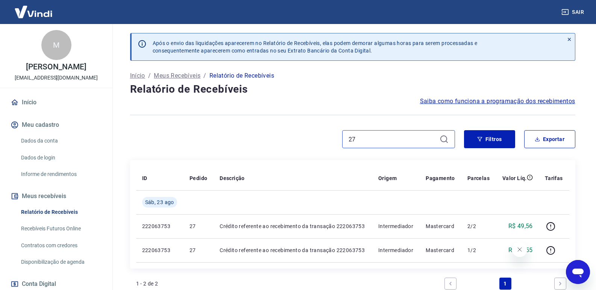
type input "27"
click at [30, 132] on button "Meu cadastro" at bounding box center [56, 125] width 94 height 17
click at [40, 148] on link "Dados da conta" at bounding box center [60, 140] width 85 height 15
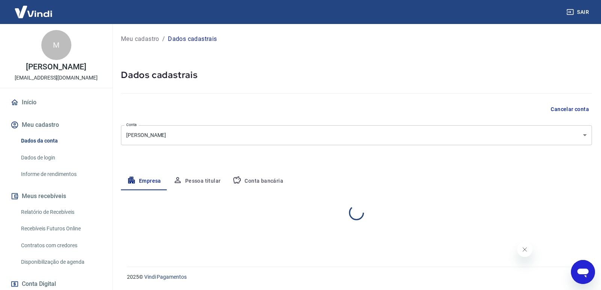
select select "SP"
select select "business"
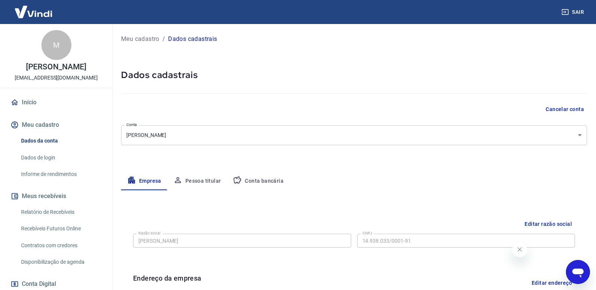
click at [42, 164] on link "Dados de login" at bounding box center [60, 157] width 85 height 15
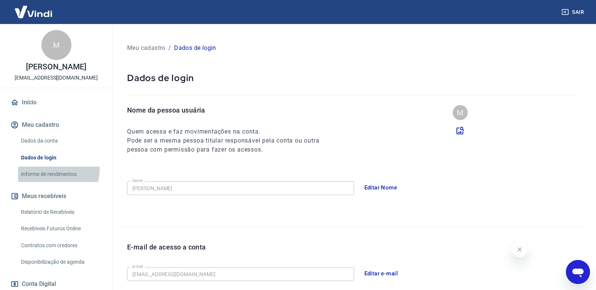
click at [48, 178] on link "Informe de rendimentos" at bounding box center [60, 174] width 85 height 15
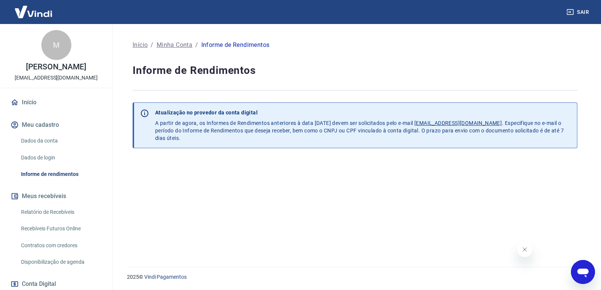
click at [39, 71] on p "[PERSON_NAME]" at bounding box center [56, 67] width 60 height 8
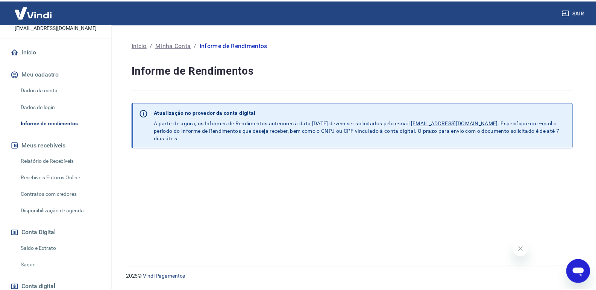
scroll to position [113, 0]
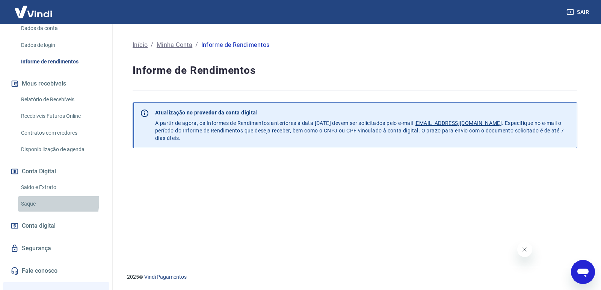
click at [36, 209] on link "Saque" at bounding box center [60, 204] width 85 height 15
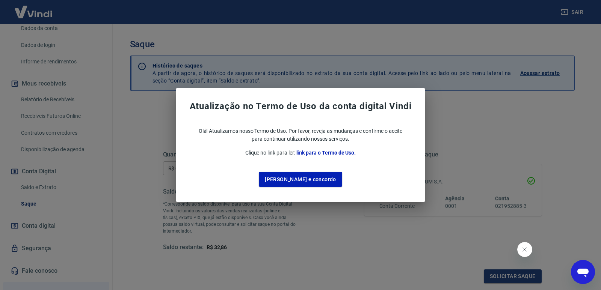
drag, startPoint x: 347, startPoint y: 259, endPoint x: 352, endPoint y: 257, distance: 6.2
click at [348, 259] on div "Atualização no Termo de Uso da conta digital Vindi Olá! Atualizamos nosso Termo…" at bounding box center [300, 145] width 601 height 290
click at [299, 183] on button "Li e concordo" at bounding box center [300, 179] width 83 height 15
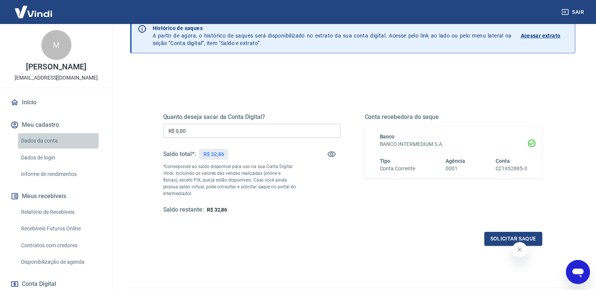
click at [39, 147] on link "Dados da conta" at bounding box center [60, 140] width 85 height 15
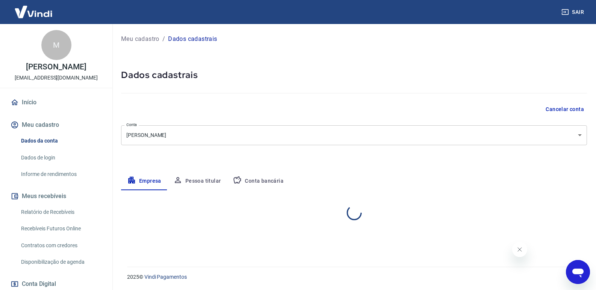
select select "SP"
select select "business"
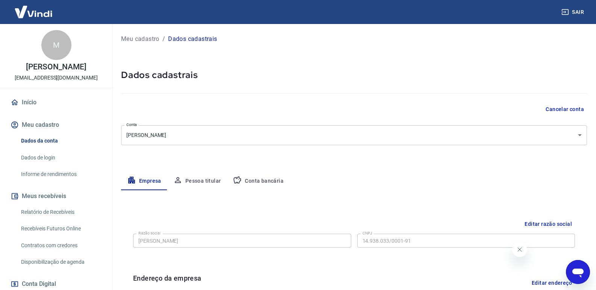
click at [252, 182] on button "Conta bancária" at bounding box center [258, 181] width 63 height 18
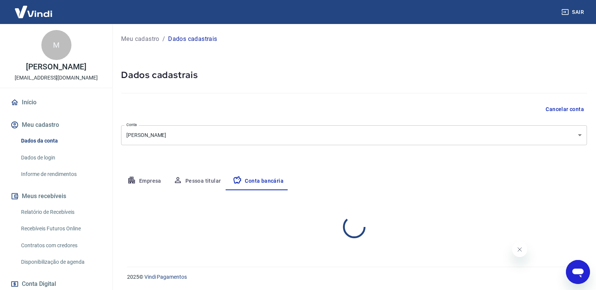
select select "1"
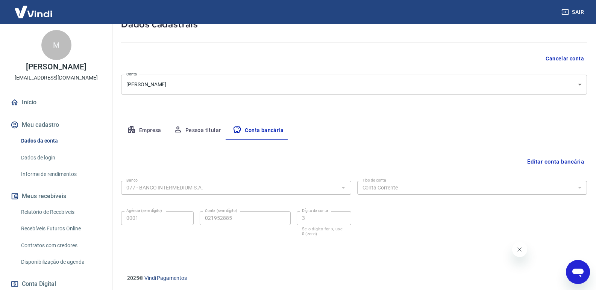
scroll to position [52, 0]
drag, startPoint x: 543, startPoint y: 162, endPoint x: 533, endPoint y: 168, distance: 11.7
click at [540, 163] on button "Editar conta bancária" at bounding box center [555, 161] width 63 height 14
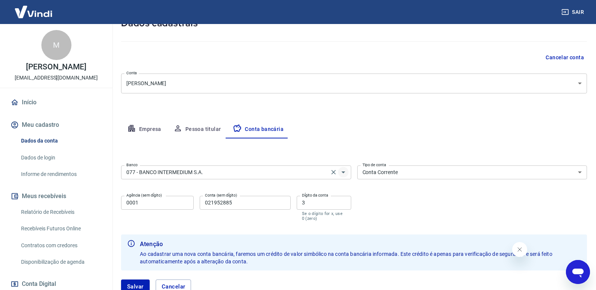
click at [344, 174] on icon "Abrir" at bounding box center [343, 172] width 9 height 9
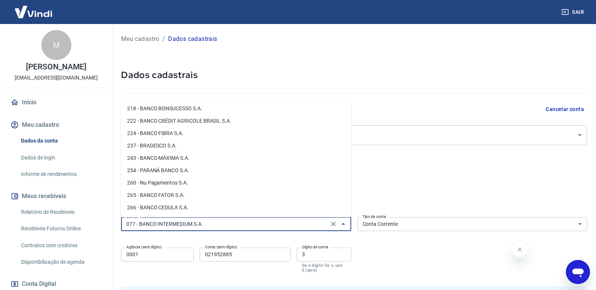
scroll to position [499, 0]
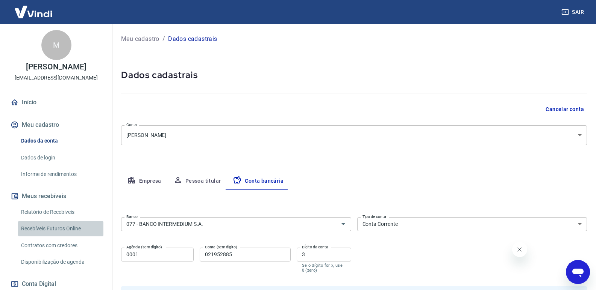
click at [74, 236] on link "Recebíveis Futuros Online" at bounding box center [60, 228] width 85 height 15
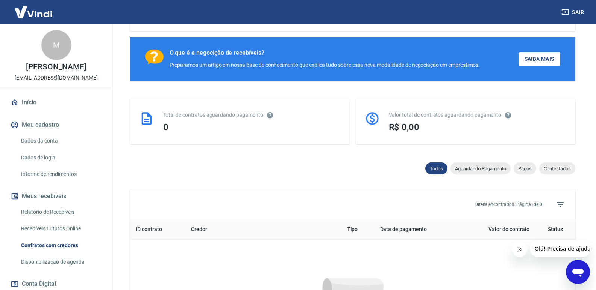
scroll to position [140, 0]
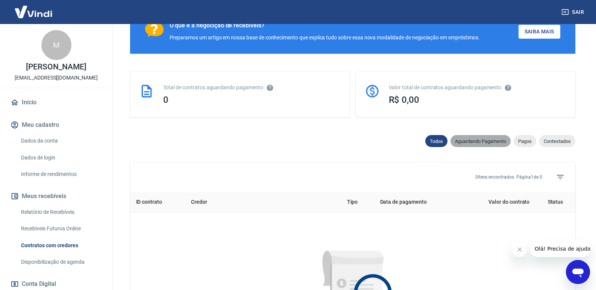
click at [477, 144] on span "Aguardando Pagamento" at bounding box center [480, 142] width 60 height 6
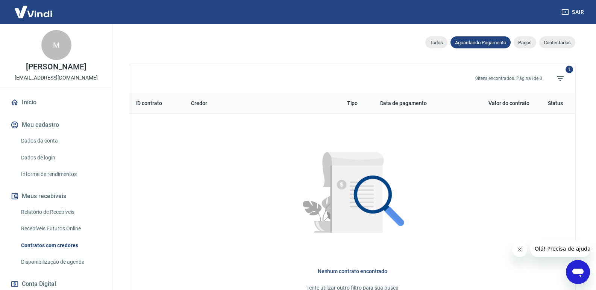
scroll to position [207, 0]
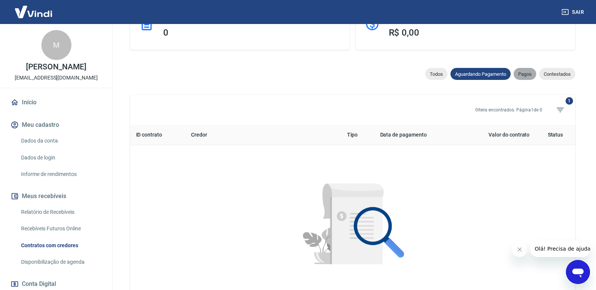
click at [526, 74] on span "Pagos" at bounding box center [524, 74] width 23 height 6
select select "paid"
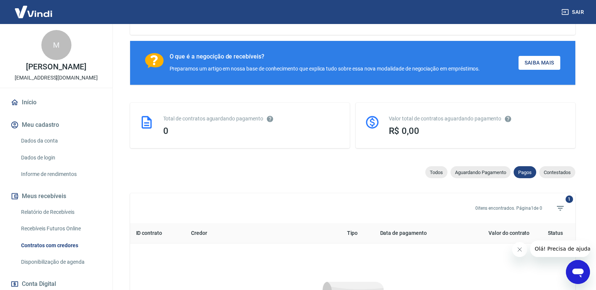
scroll to position [207, 0]
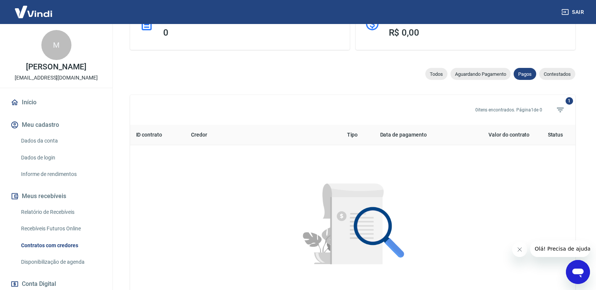
click at [37, 132] on button "Meu cadastro" at bounding box center [56, 125] width 94 height 17
click at [43, 180] on link "Informe de rendimentos" at bounding box center [60, 174] width 85 height 15
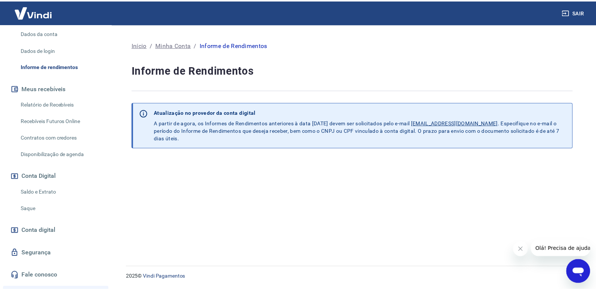
scroll to position [113, 0]
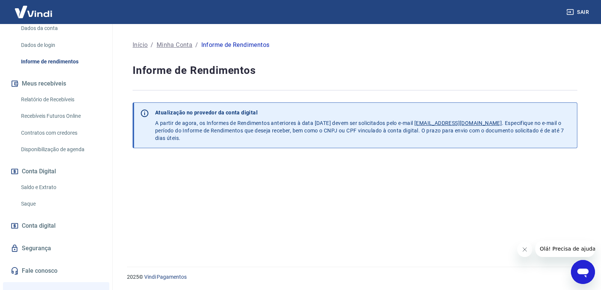
click at [31, 212] on link "Saque" at bounding box center [60, 204] width 85 height 15
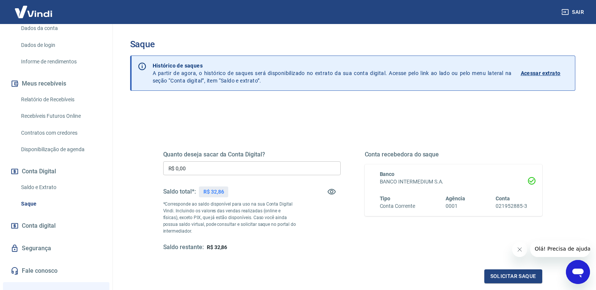
scroll to position [38, 0]
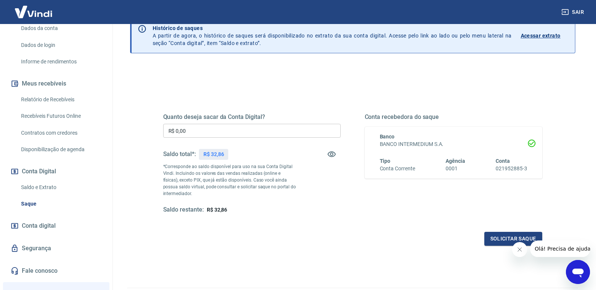
click at [531, 144] on icon at bounding box center [532, 144] width 8 height 8
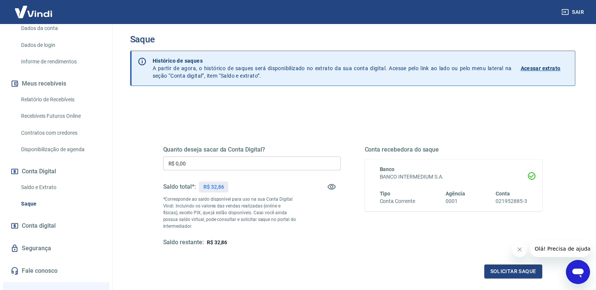
scroll to position [0, 0]
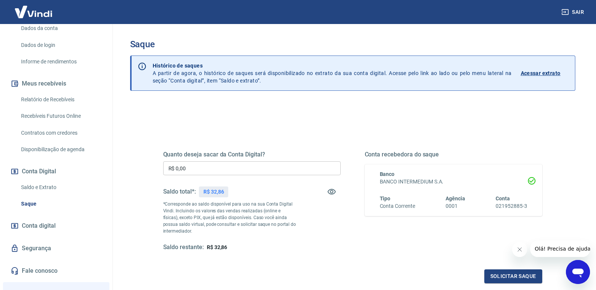
click at [537, 74] on p "Acessar extrato" at bounding box center [540, 74] width 40 height 8
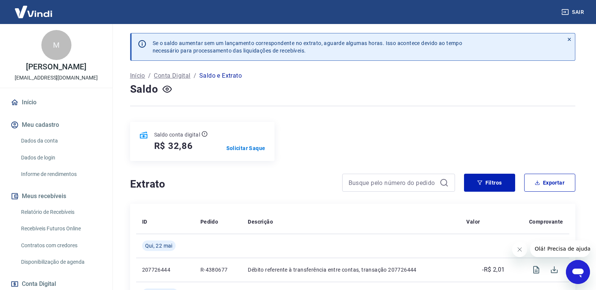
click at [42, 219] on link "Relatório de Recebíveis" at bounding box center [60, 212] width 85 height 15
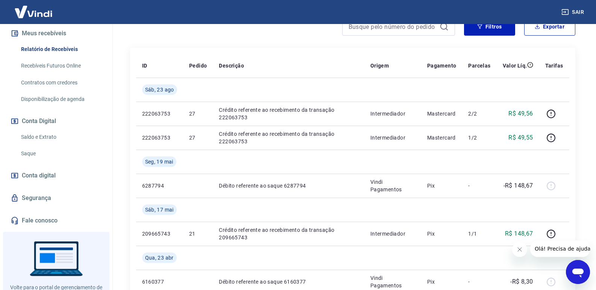
scroll to position [188, 0]
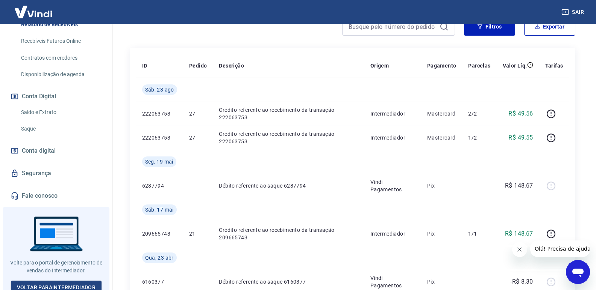
click at [42, 156] on span "Conta digital" at bounding box center [39, 151] width 34 height 11
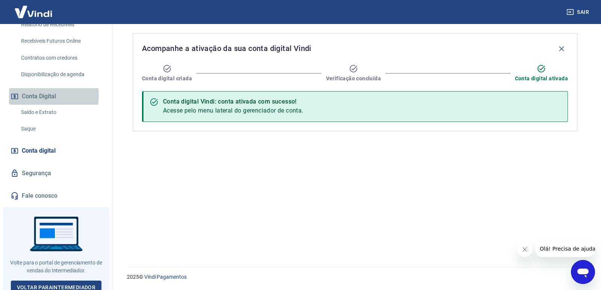
click at [32, 103] on button "Conta Digital" at bounding box center [56, 96] width 94 height 17
click at [24, 137] on link "Saque" at bounding box center [60, 128] width 85 height 15
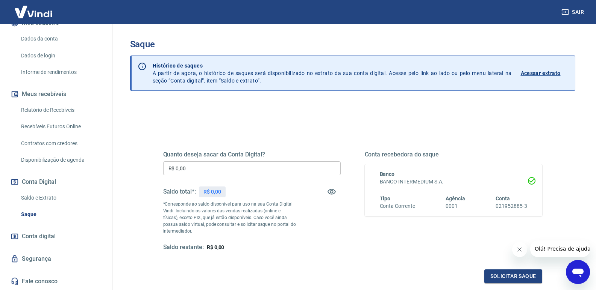
scroll to position [75, 0]
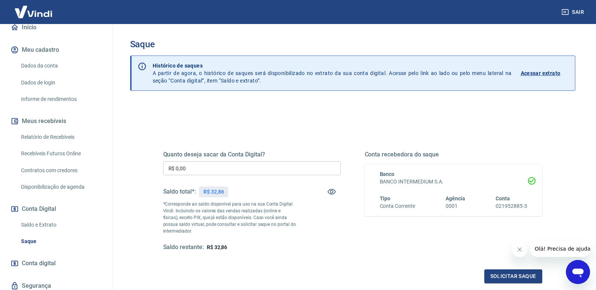
click at [39, 74] on link "Dados da conta" at bounding box center [60, 65] width 85 height 15
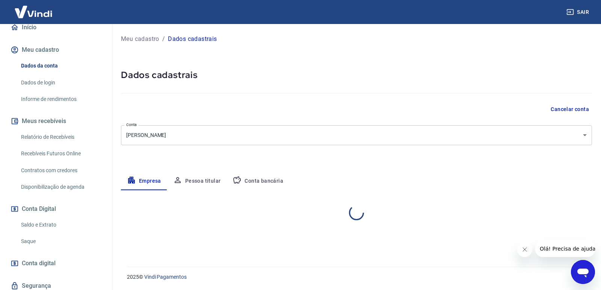
select select "SP"
select select "business"
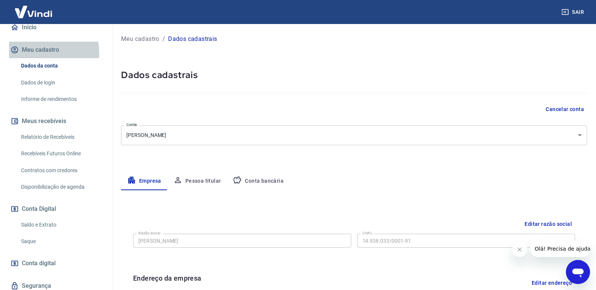
click at [33, 58] on button "Meu cadastro" at bounding box center [56, 50] width 94 height 17
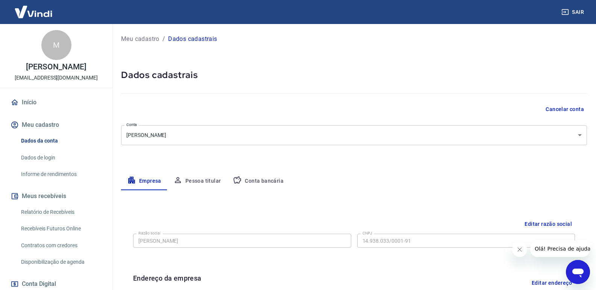
click at [146, 39] on p "Meu cadastro" at bounding box center [140, 39] width 38 height 9
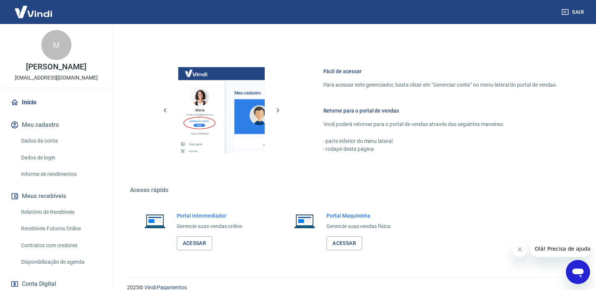
scroll to position [295, 0]
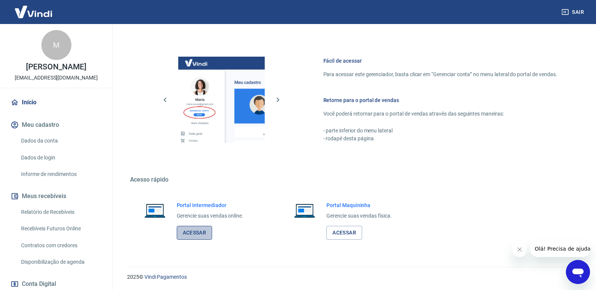
click at [193, 230] on link "Acessar" at bounding box center [195, 233] width 36 height 14
